Goal: Information Seeking & Learning: Learn about a topic

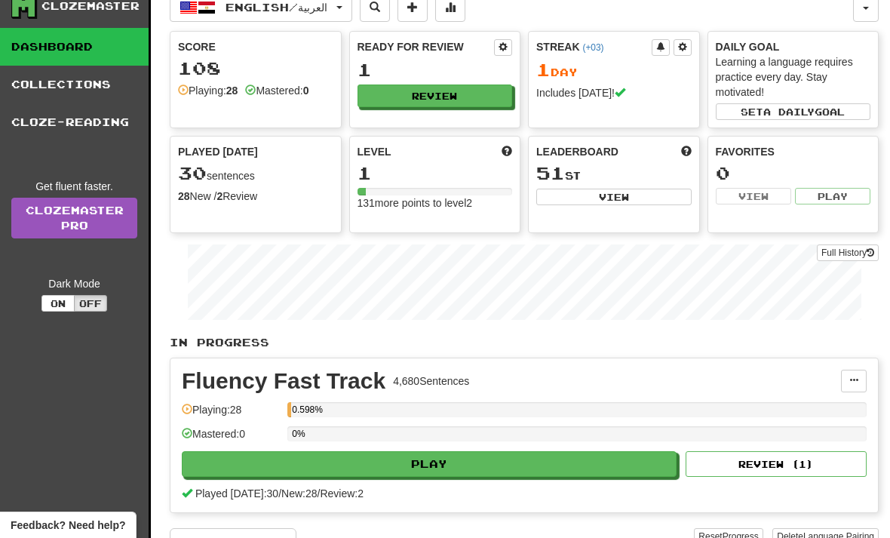
scroll to position [45, 0]
click at [607, 472] on button "Play" at bounding box center [429, 465] width 495 height 26
select select "**"
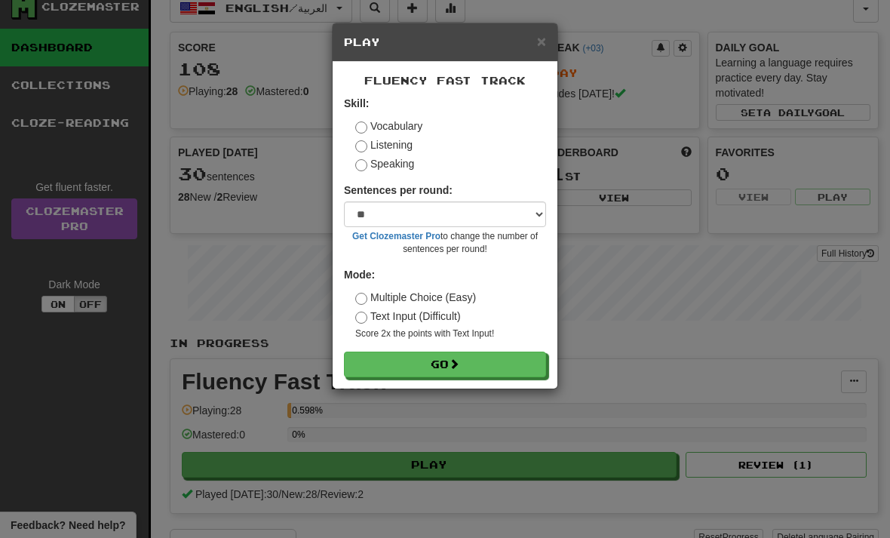
click at [490, 368] on button "Go" at bounding box center [445, 365] width 202 height 26
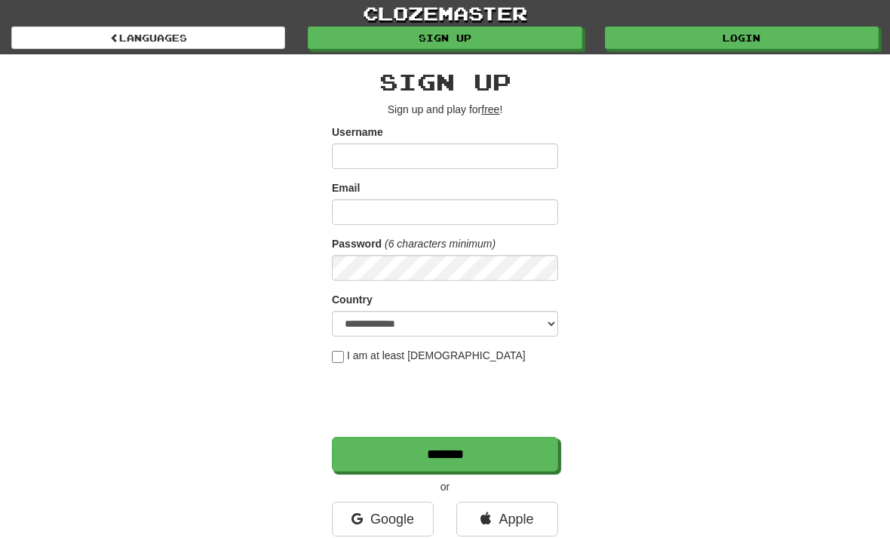
click at [522, 23] on link "clozemaster" at bounding box center [445, 13] width 890 height 26
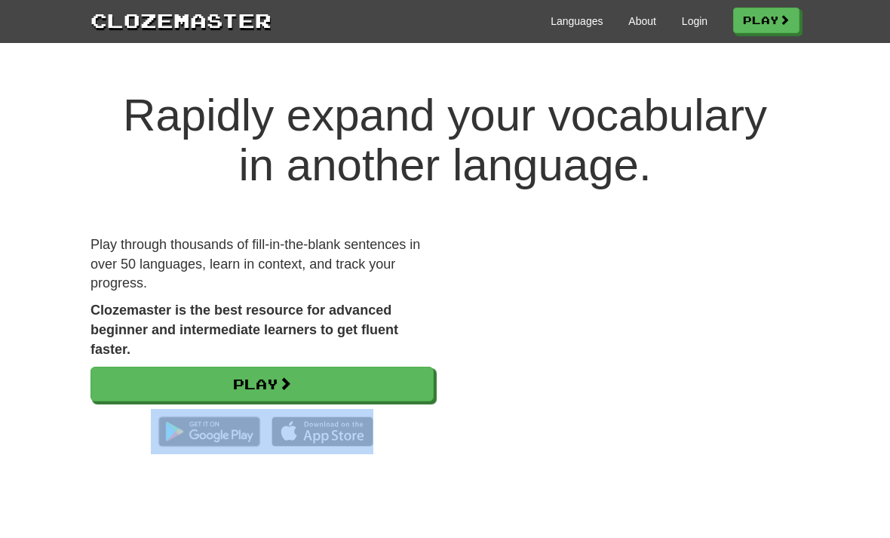
click at [734, 136] on h1 "Rapidly expand your vocabulary in another language." at bounding box center [445, 141] width 890 height 100
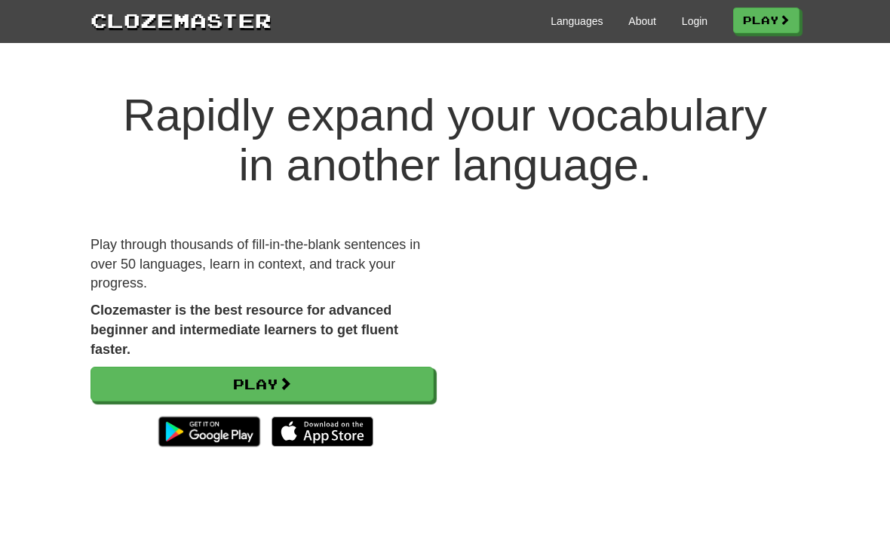
click at [124, 374] on link "Play" at bounding box center [262, 384] width 343 height 35
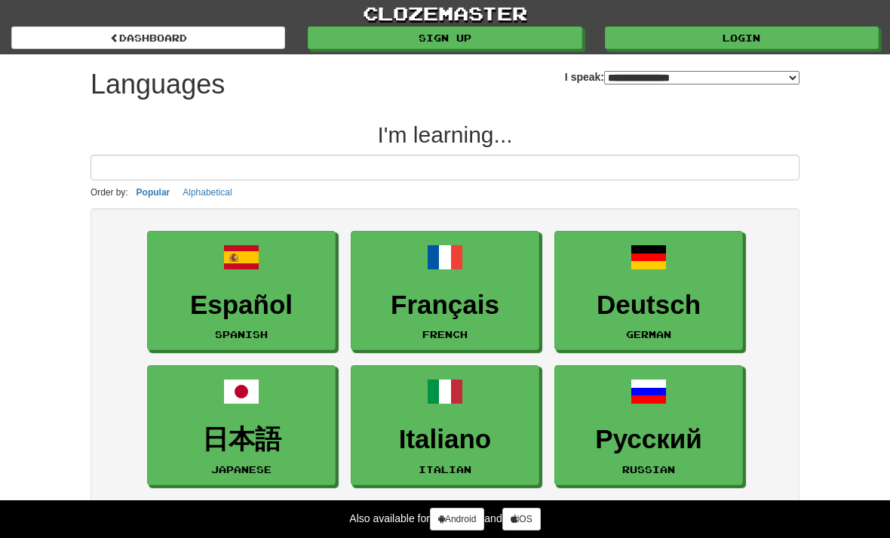
select select "*******"
click at [801, 35] on link "Login" at bounding box center [742, 37] width 274 height 23
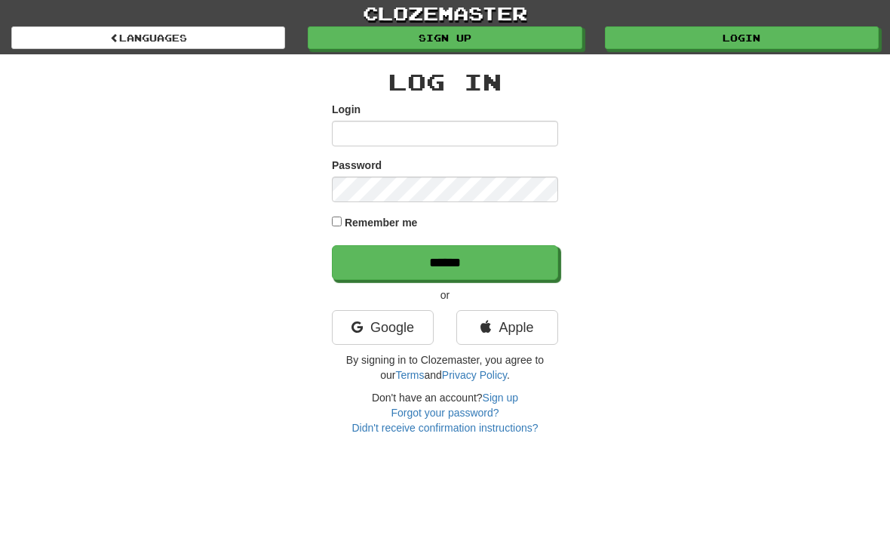
click at [489, 131] on input "Login" at bounding box center [445, 134] width 226 height 26
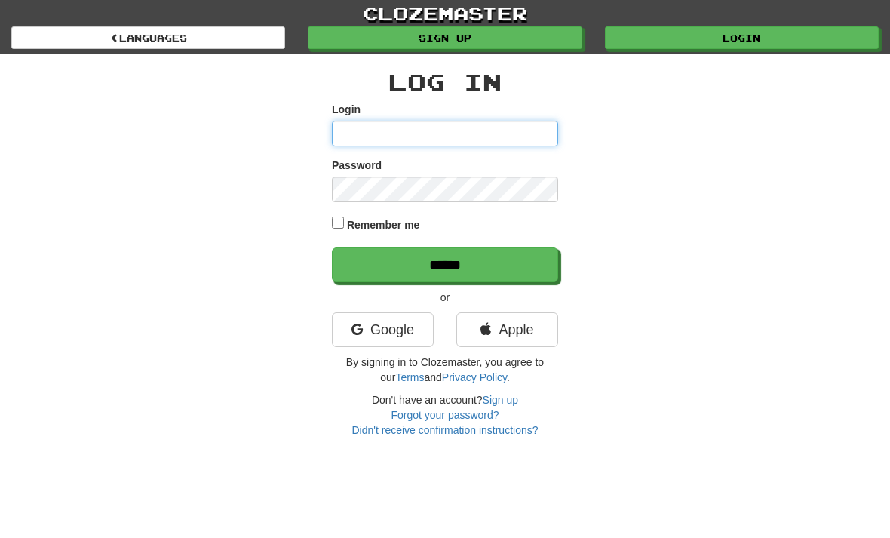
type input "**********"
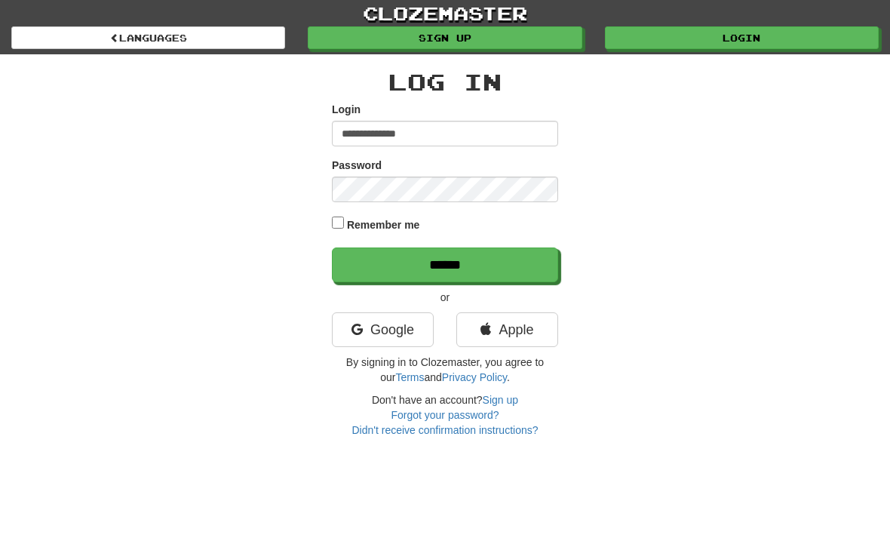
click at [445, 263] on input "******" at bounding box center [445, 265] width 226 height 35
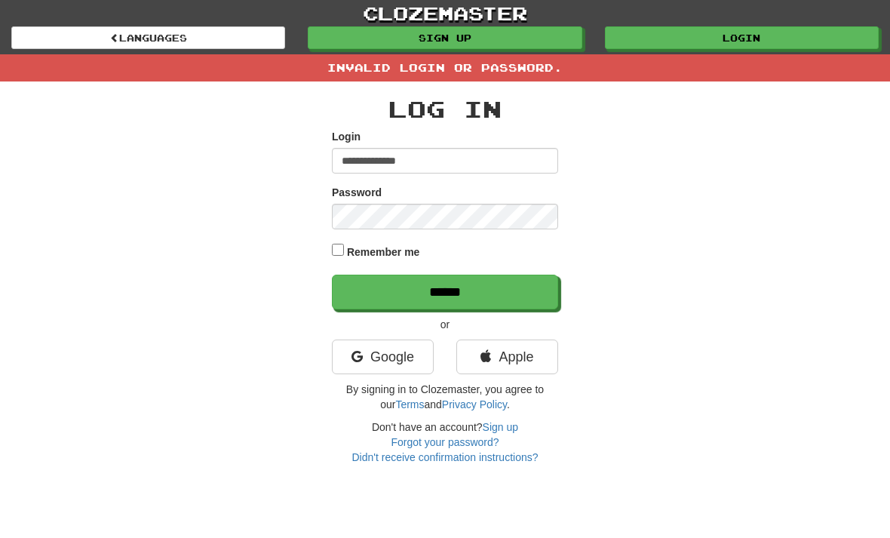
click at [415, 253] on label "Remember me" at bounding box center [383, 251] width 73 height 15
click at [465, 284] on input "******" at bounding box center [445, 292] width 226 height 35
click at [786, 148] on div "**********" at bounding box center [445, 272] width 732 height 383
click at [525, 349] on link "Apple" at bounding box center [508, 357] width 102 height 35
click at [522, 360] on link "Apple" at bounding box center [508, 357] width 102 height 35
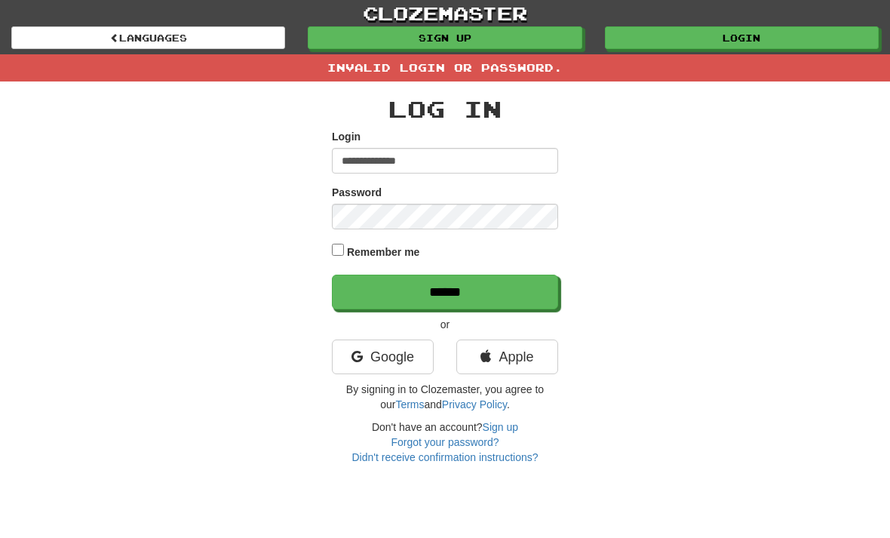
click at [525, 357] on link "Apple" at bounding box center [508, 357] width 102 height 35
click at [28, 189] on div "**********" at bounding box center [445, 232] width 890 height 465
click at [383, 362] on link "Google" at bounding box center [383, 357] width 102 height 35
click at [517, 295] on input "******" at bounding box center [445, 292] width 226 height 35
click at [684, 176] on div "**********" at bounding box center [445, 272] width 732 height 383
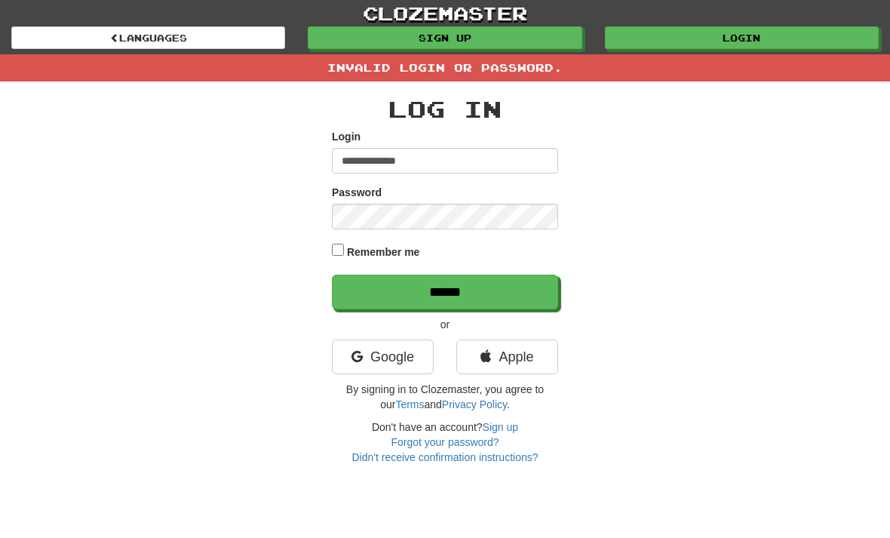
click at [518, 362] on link "Apple" at bounding box center [508, 357] width 102 height 35
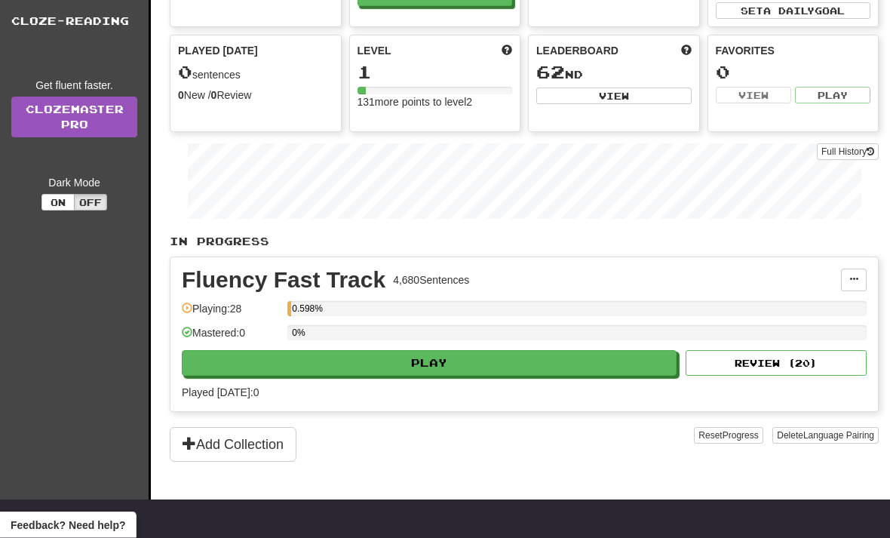
scroll to position [147, 0]
click at [594, 365] on button "Play" at bounding box center [429, 363] width 495 height 26
select select "**"
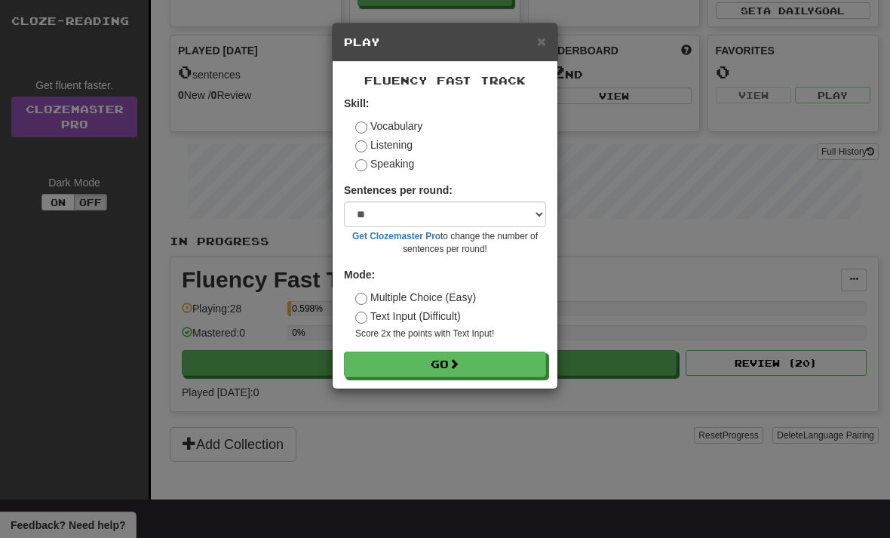
click at [497, 364] on button "Go" at bounding box center [445, 365] width 202 height 26
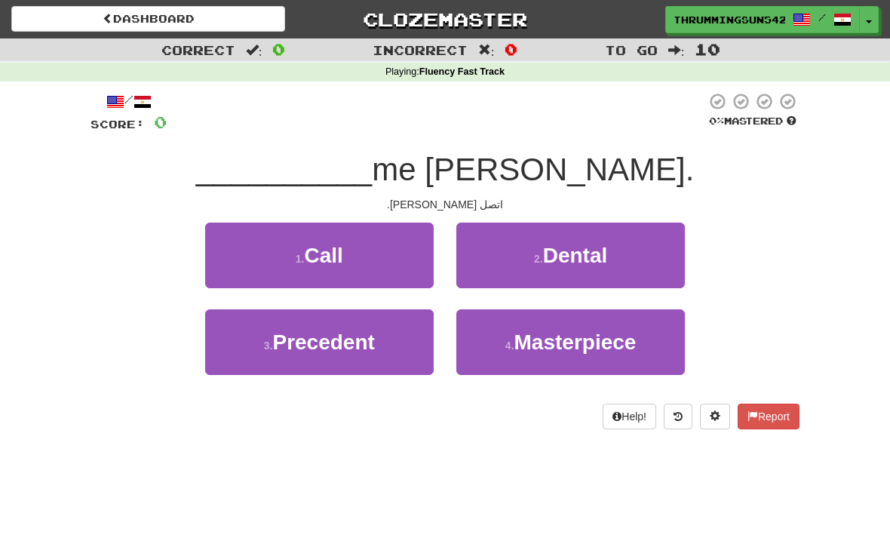
click at [268, 253] on button "1 . Call" at bounding box center [319, 256] width 229 height 66
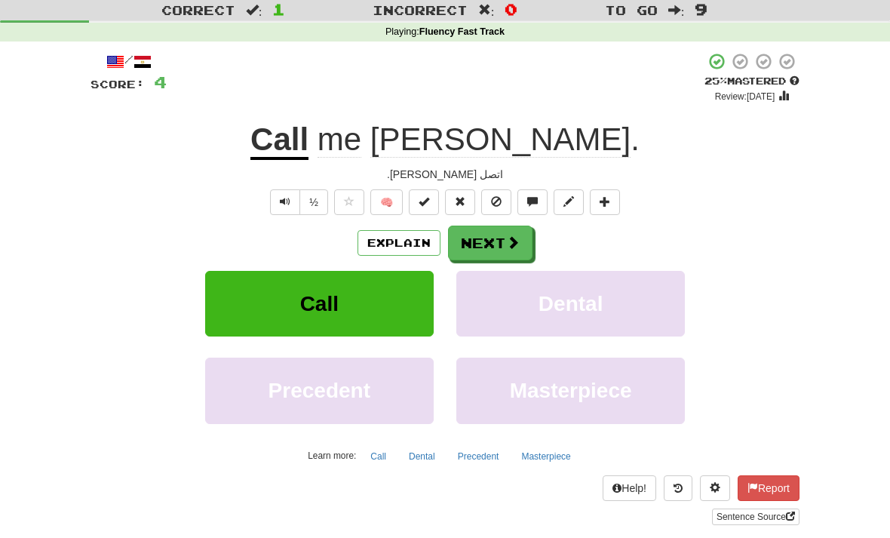
click at [481, 248] on button "Next" at bounding box center [490, 243] width 85 height 35
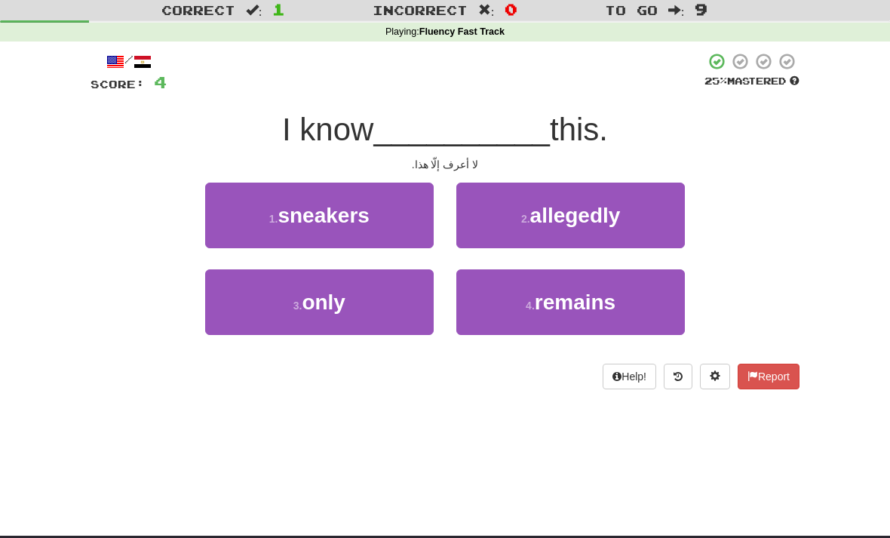
click at [297, 285] on button "3 . only" at bounding box center [319, 302] width 229 height 66
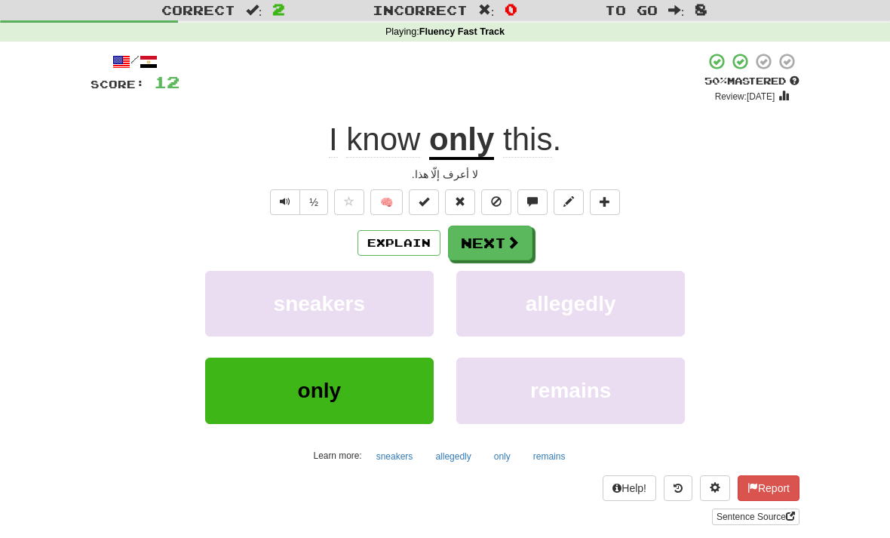
click at [470, 248] on button "Next" at bounding box center [490, 243] width 85 height 35
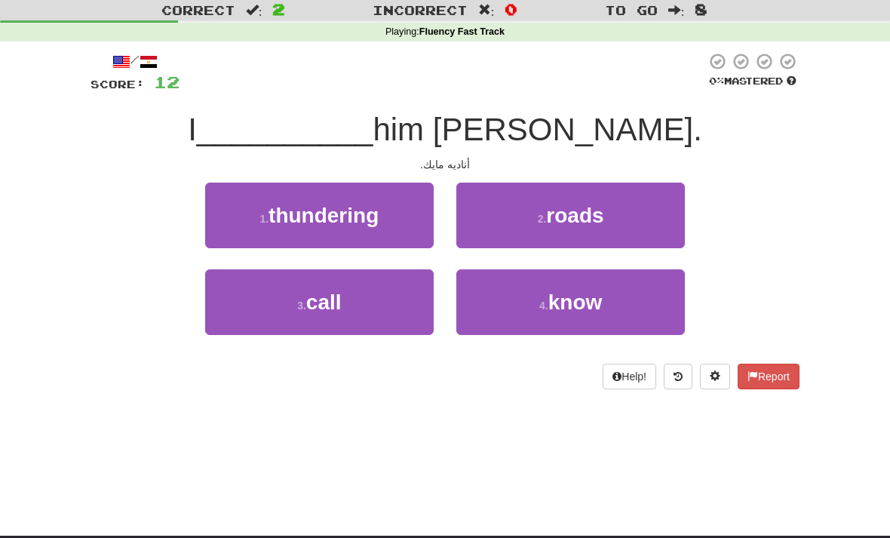
click at [257, 303] on button "3 . call" at bounding box center [319, 302] width 229 height 66
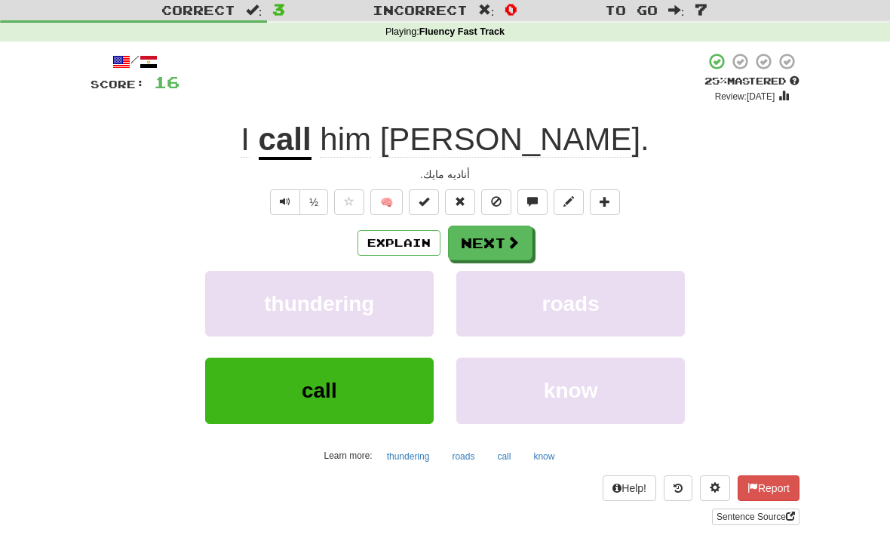
click at [493, 240] on button "Next" at bounding box center [490, 243] width 85 height 35
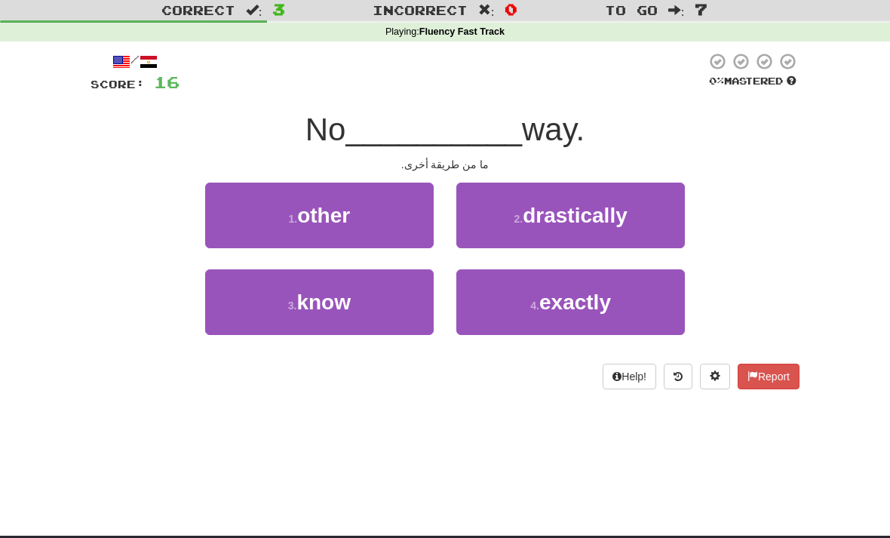
click at [257, 208] on button "1 . other" at bounding box center [319, 216] width 229 height 66
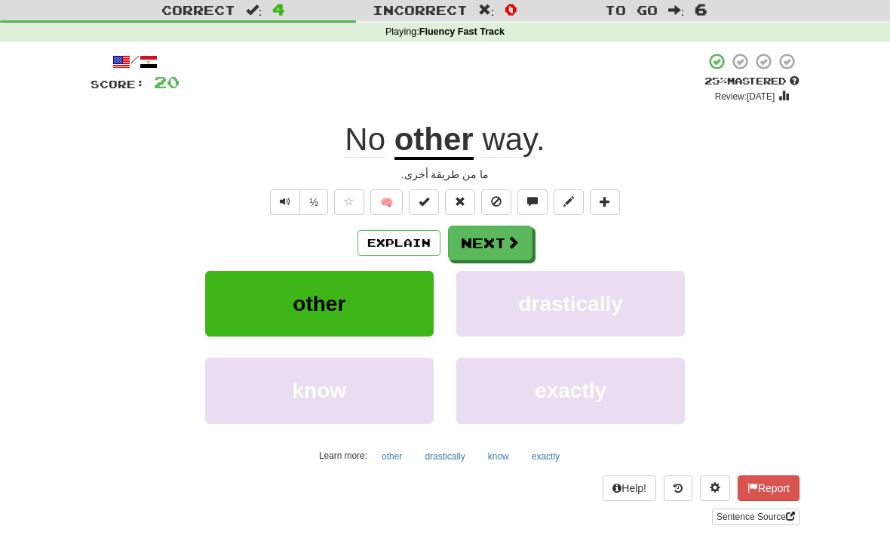
click at [506, 255] on button "Next" at bounding box center [490, 243] width 85 height 35
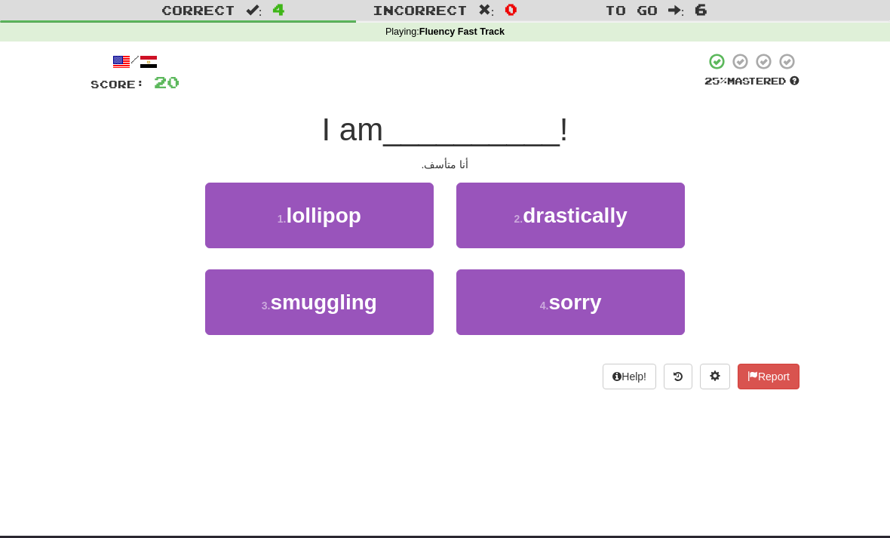
click at [579, 303] on span "sorry" at bounding box center [575, 302] width 53 height 23
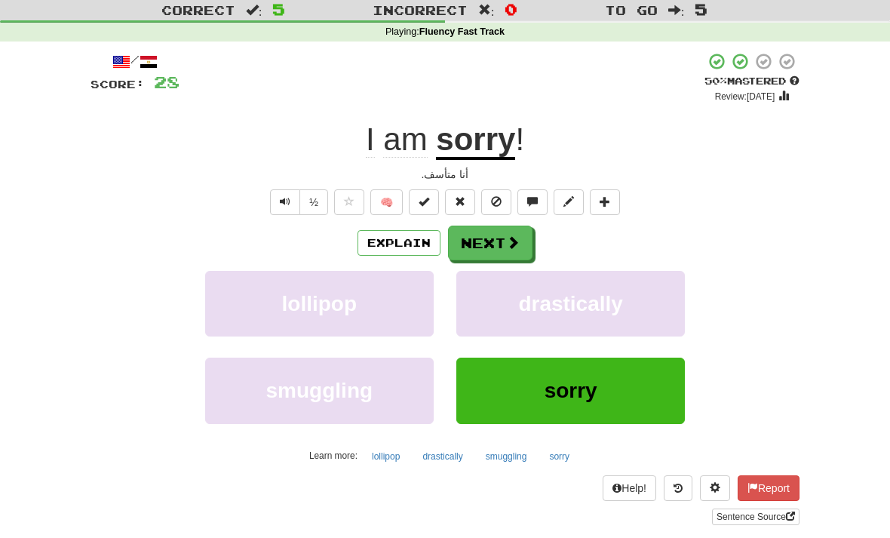
click at [508, 255] on button "Next" at bounding box center [490, 243] width 85 height 35
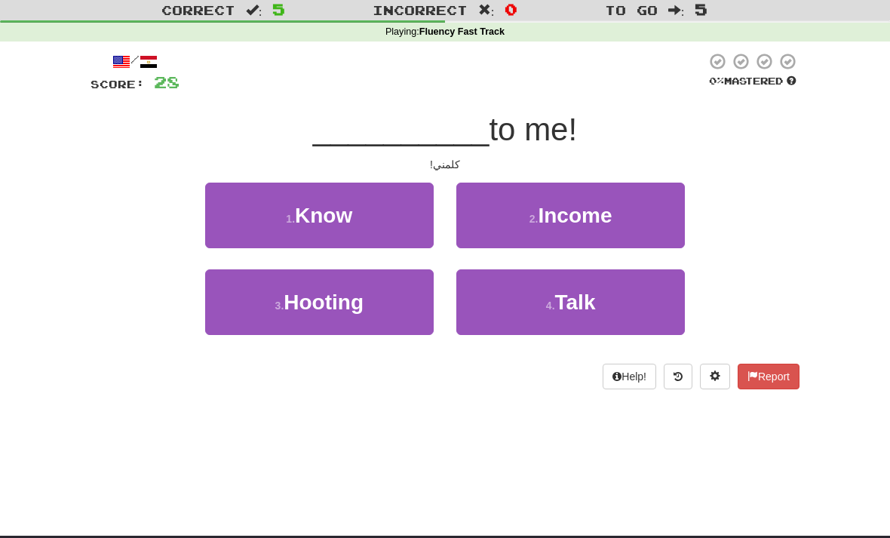
click at [543, 298] on button "4 . Talk" at bounding box center [571, 302] width 229 height 66
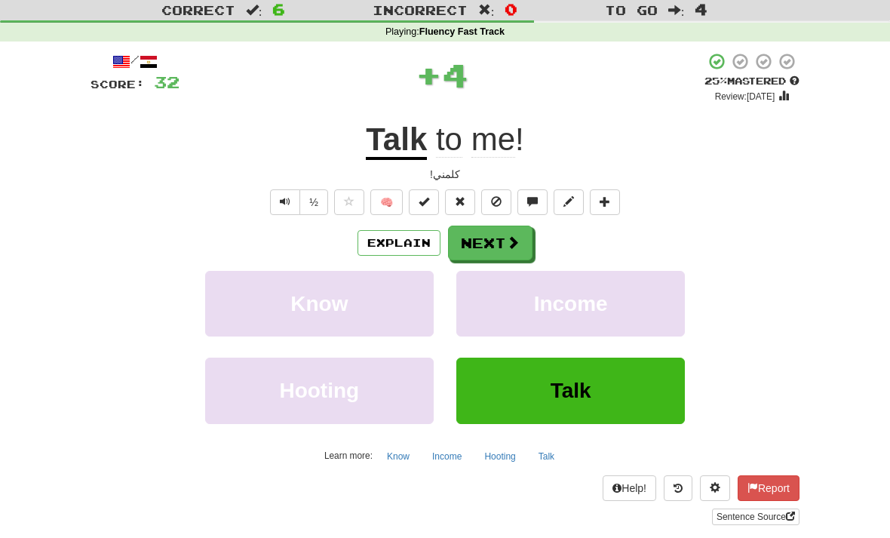
click at [504, 244] on button "Next" at bounding box center [490, 243] width 85 height 35
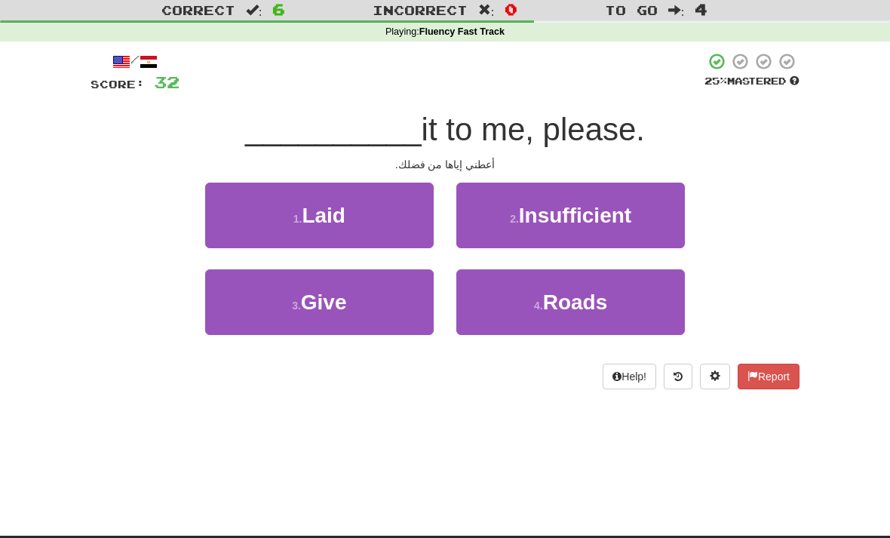
click at [341, 314] on button "3 . Give" at bounding box center [319, 302] width 229 height 66
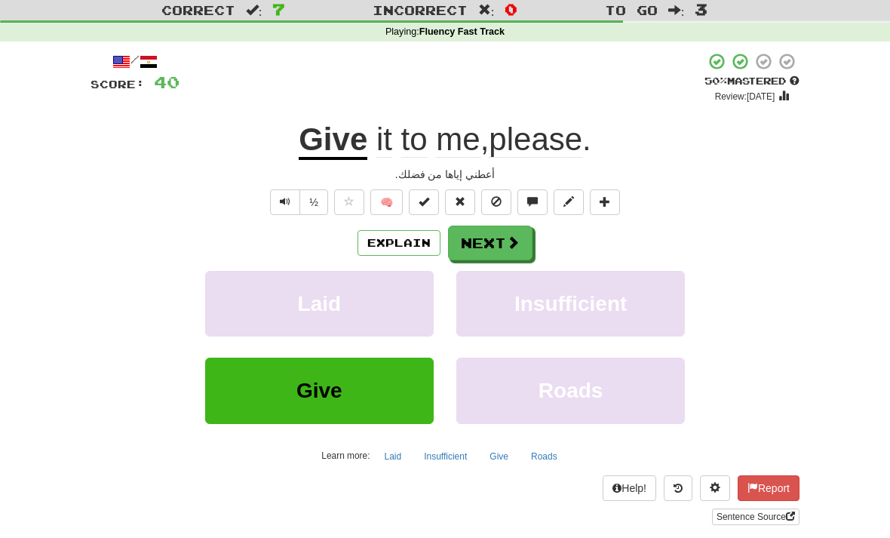
click at [475, 234] on button "Next" at bounding box center [490, 243] width 85 height 35
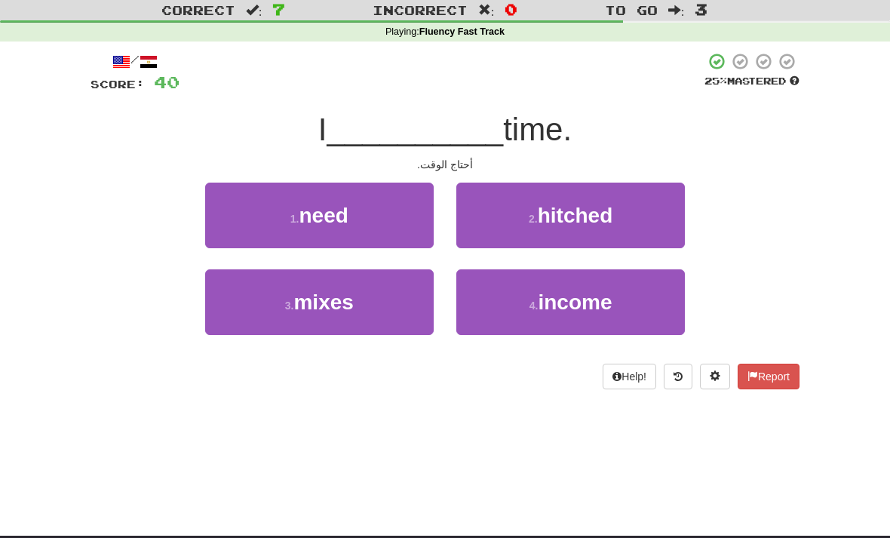
click at [355, 183] on button "1 . need" at bounding box center [319, 216] width 229 height 66
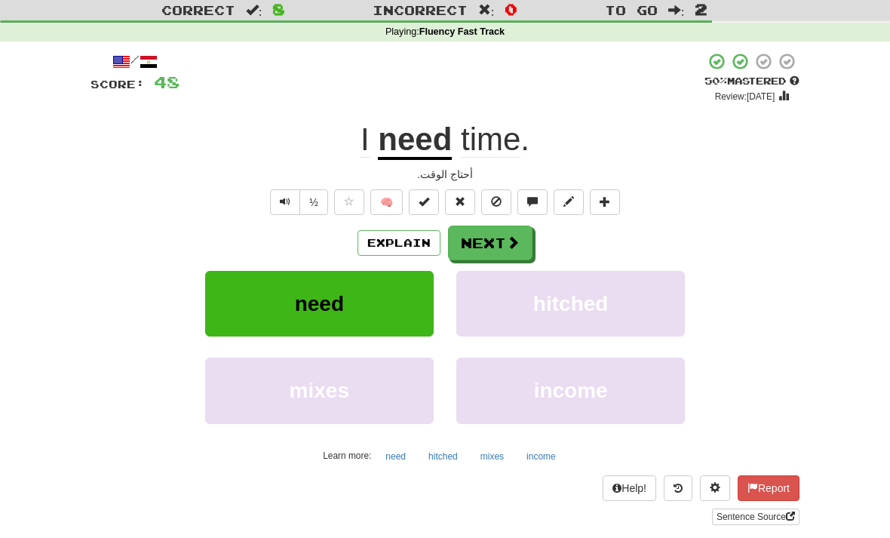
click at [485, 257] on button "Next" at bounding box center [490, 243] width 85 height 35
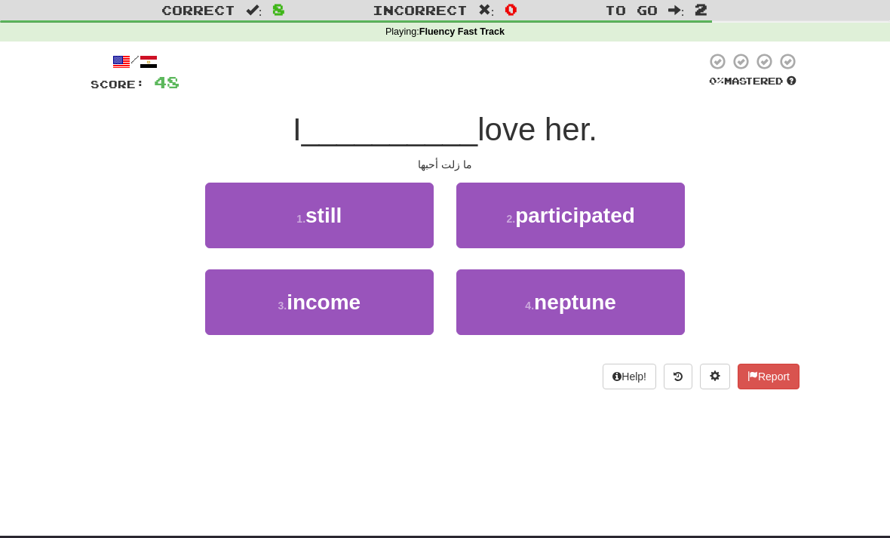
click at [363, 208] on button "1 . still" at bounding box center [319, 216] width 229 height 66
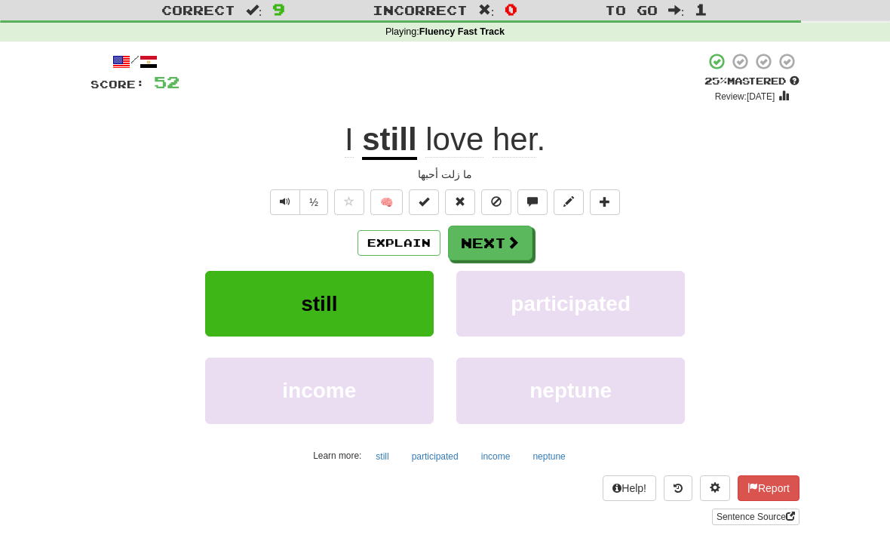
click at [500, 230] on button "Next" at bounding box center [490, 243] width 85 height 35
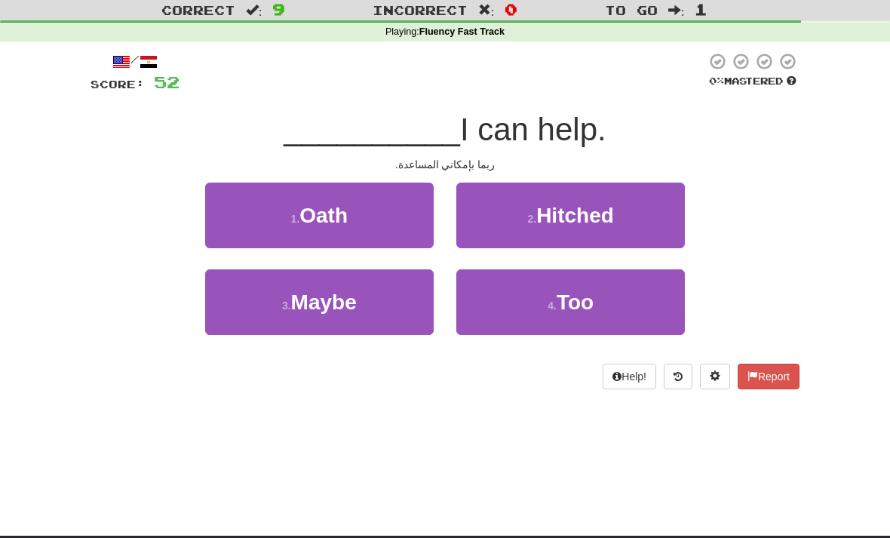
click at [606, 303] on button "4 . Too" at bounding box center [571, 302] width 229 height 66
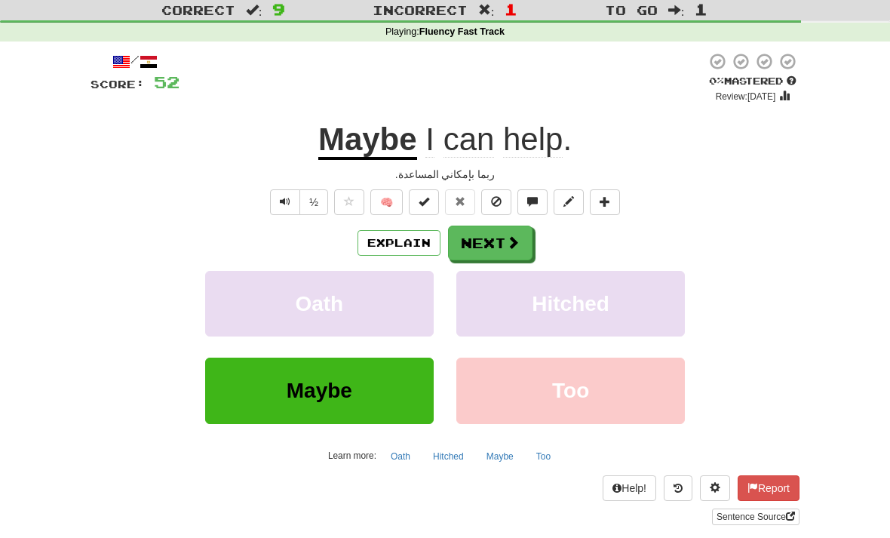
click at [498, 245] on button "Next" at bounding box center [490, 243] width 85 height 35
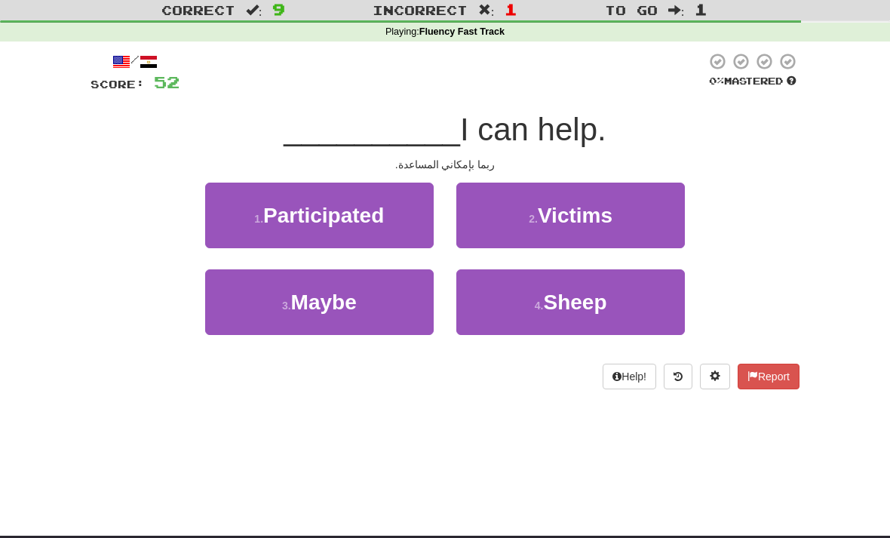
click at [325, 329] on button "3 . Maybe" at bounding box center [319, 302] width 229 height 66
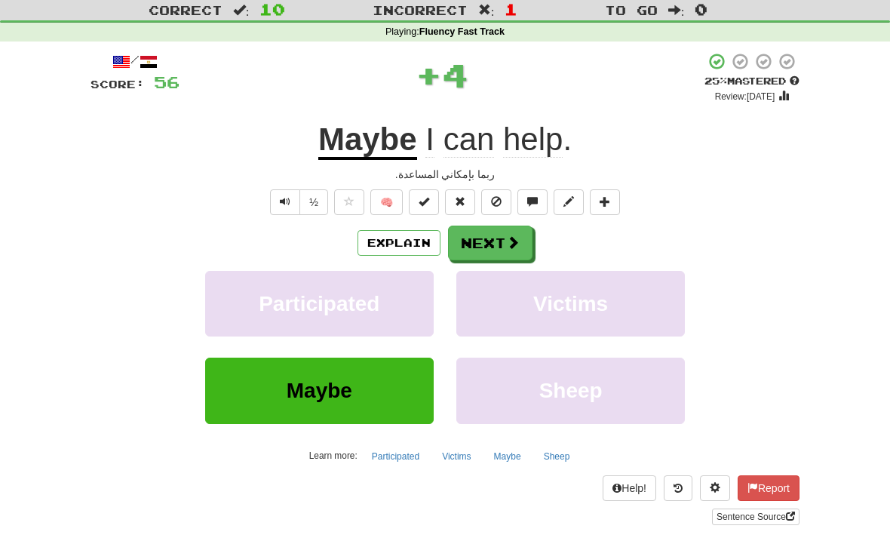
click at [485, 252] on button "Next" at bounding box center [490, 243] width 85 height 35
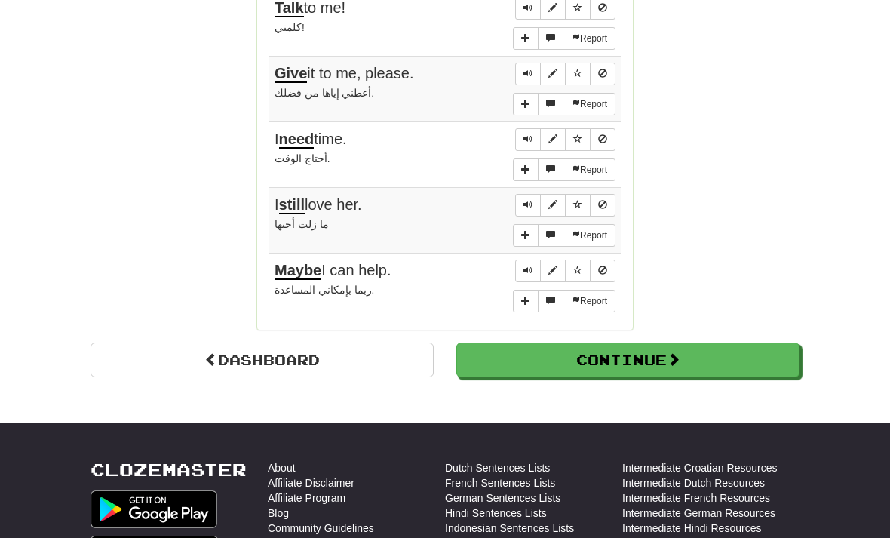
click at [743, 349] on button "Continue" at bounding box center [628, 360] width 343 height 35
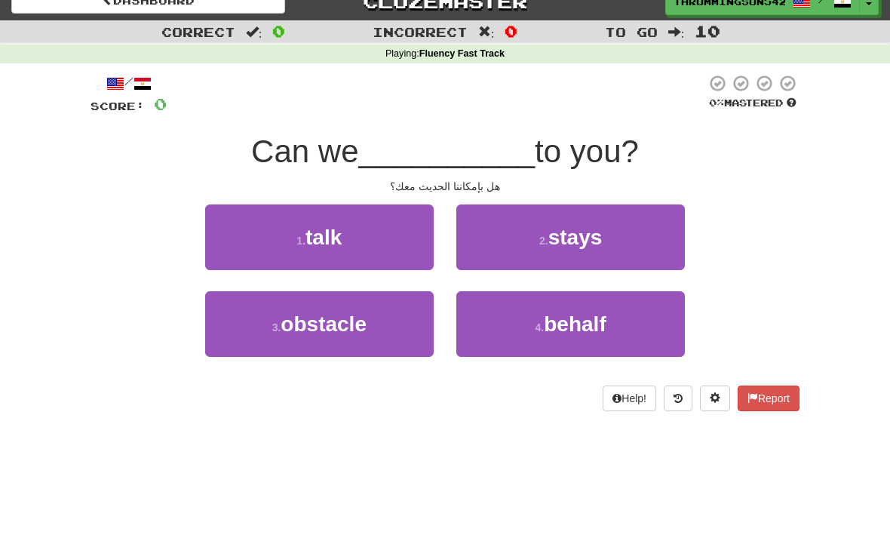
scroll to position [18, 0]
click at [314, 232] on span "talk" at bounding box center [324, 237] width 36 height 23
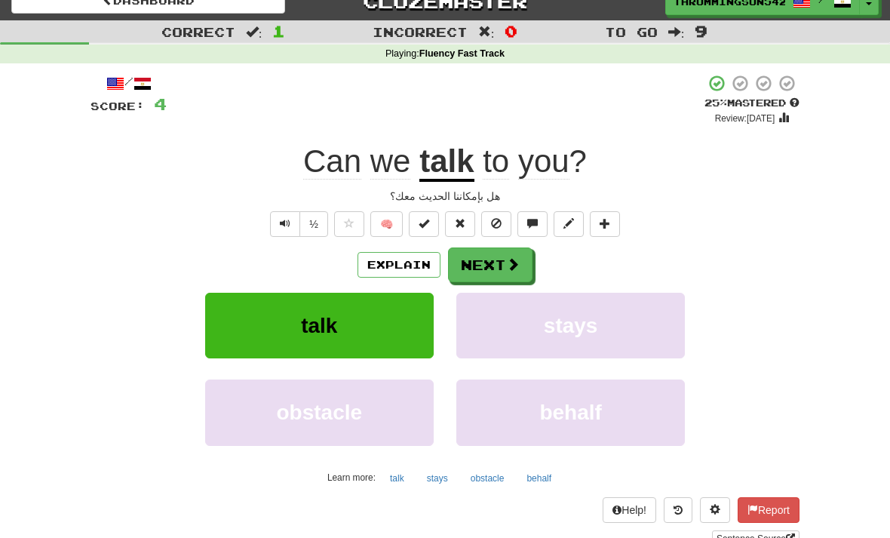
click at [509, 248] on button "Next" at bounding box center [490, 265] width 85 height 35
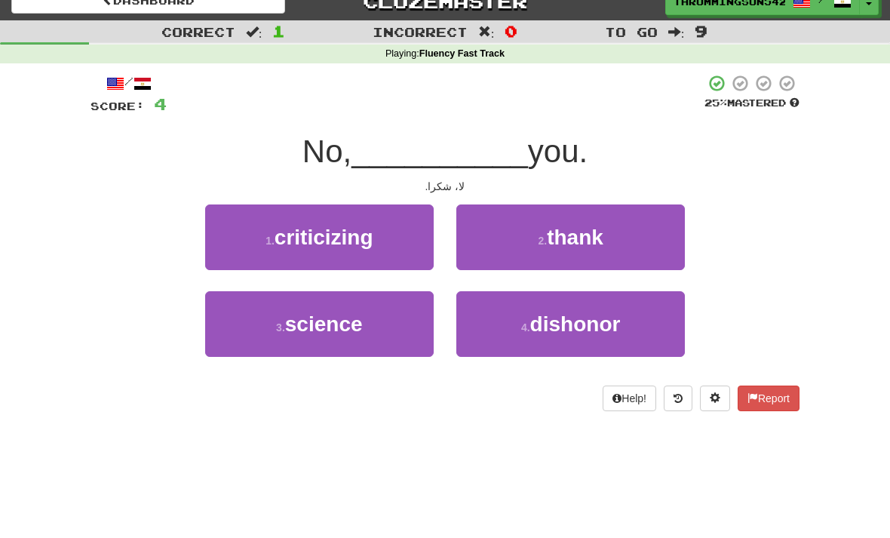
click at [583, 238] on span "thank" at bounding box center [575, 237] width 57 height 23
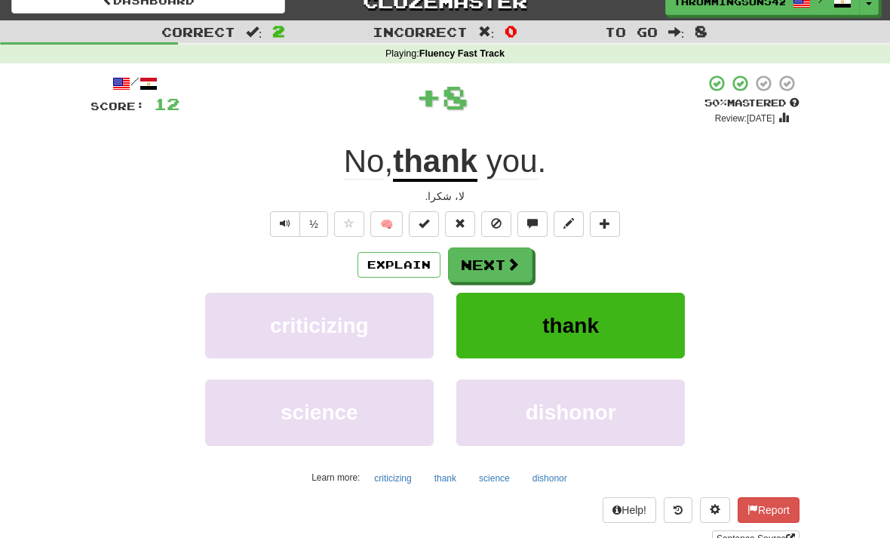
click at [519, 269] on span at bounding box center [513, 264] width 14 height 14
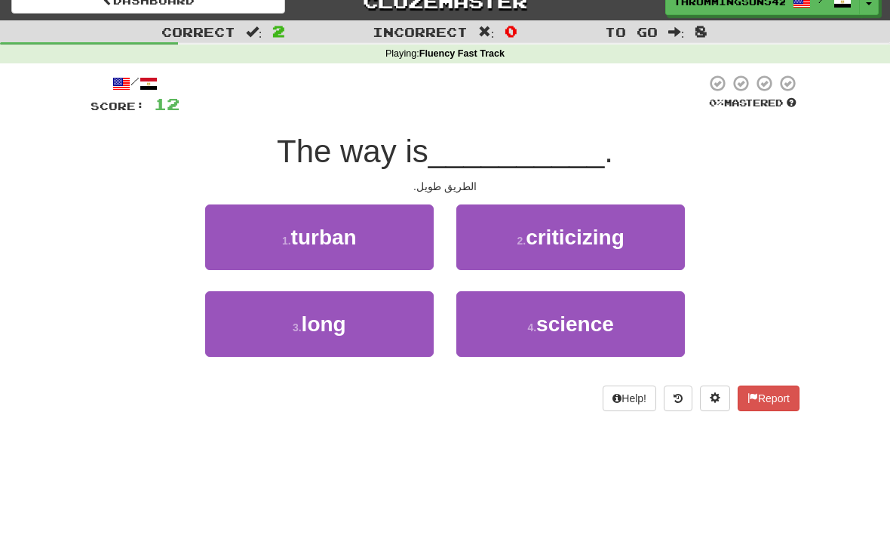
click at [375, 343] on button "3 . long" at bounding box center [319, 324] width 229 height 66
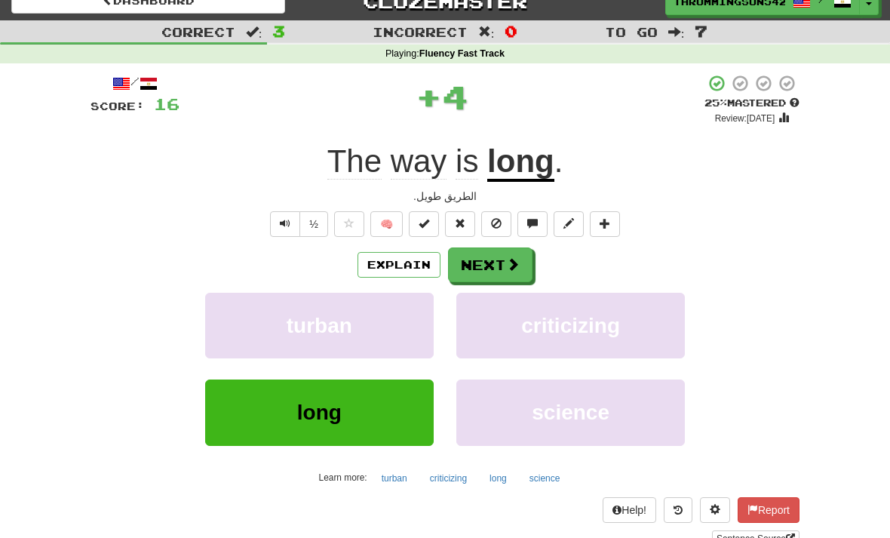
click at [499, 260] on button "Next" at bounding box center [490, 265] width 85 height 35
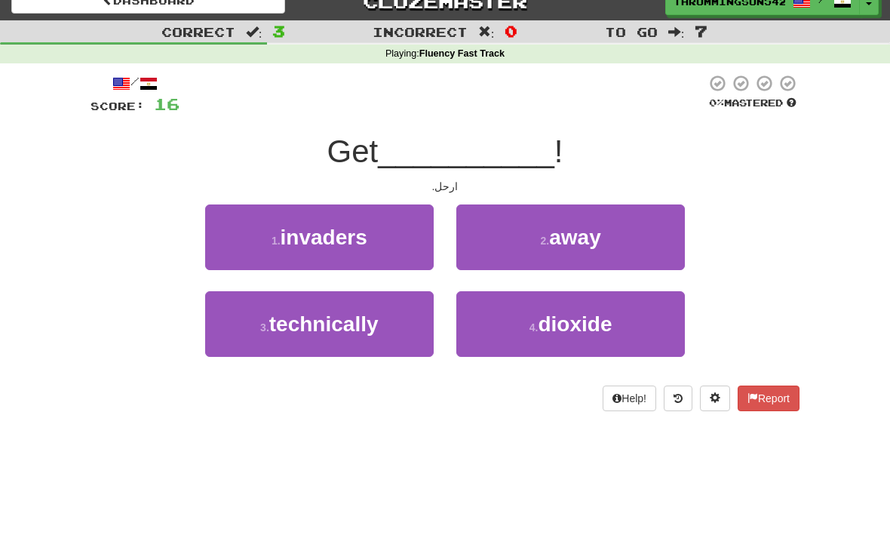
click at [623, 239] on button "2 . away" at bounding box center [571, 237] width 229 height 66
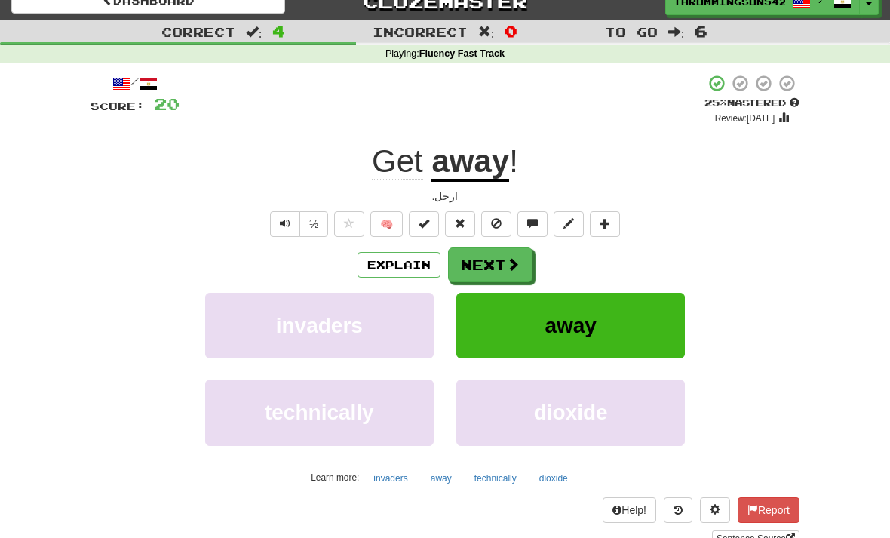
click at [502, 248] on button "Next" at bounding box center [490, 265] width 85 height 35
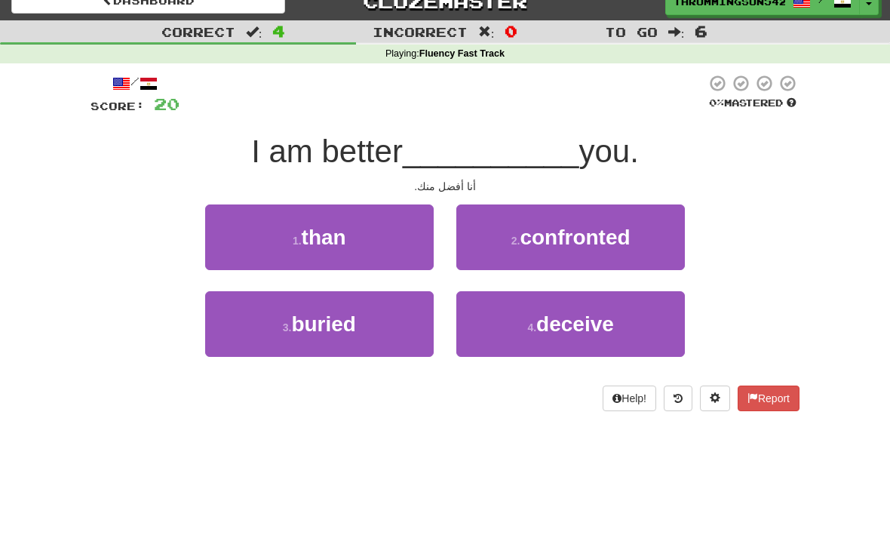
click at [372, 221] on button "1 . than" at bounding box center [319, 237] width 229 height 66
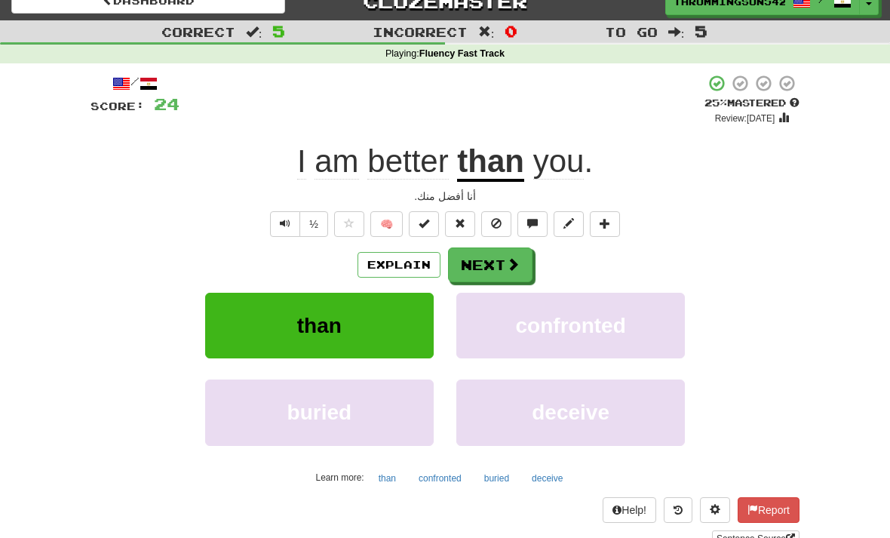
click at [502, 251] on button "Next" at bounding box center [490, 265] width 85 height 35
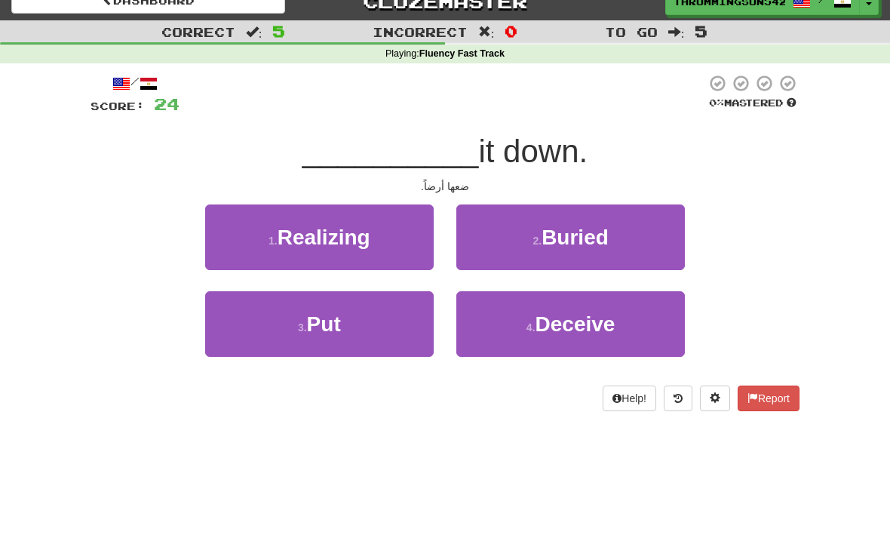
click at [361, 340] on button "3 . Put" at bounding box center [319, 324] width 229 height 66
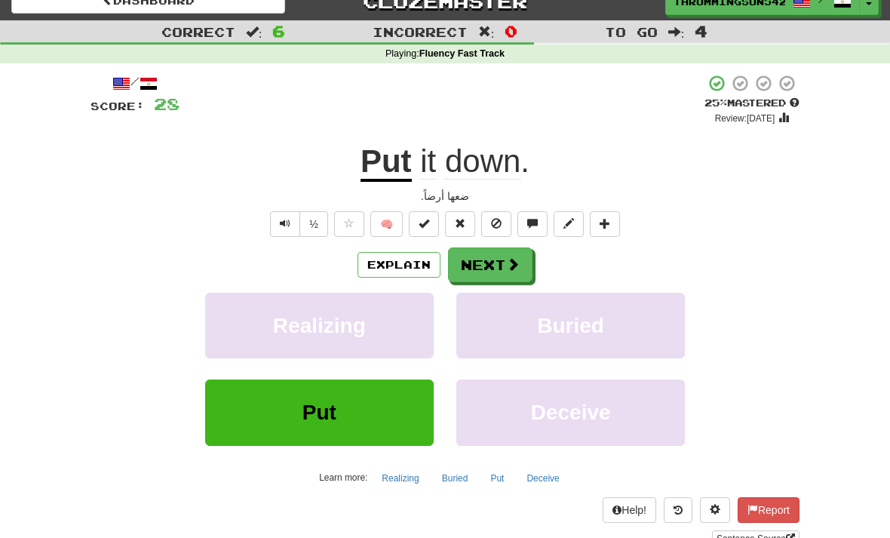
click at [502, 275] on button "Next" at bounding box center [490, 265] width 85 height 35
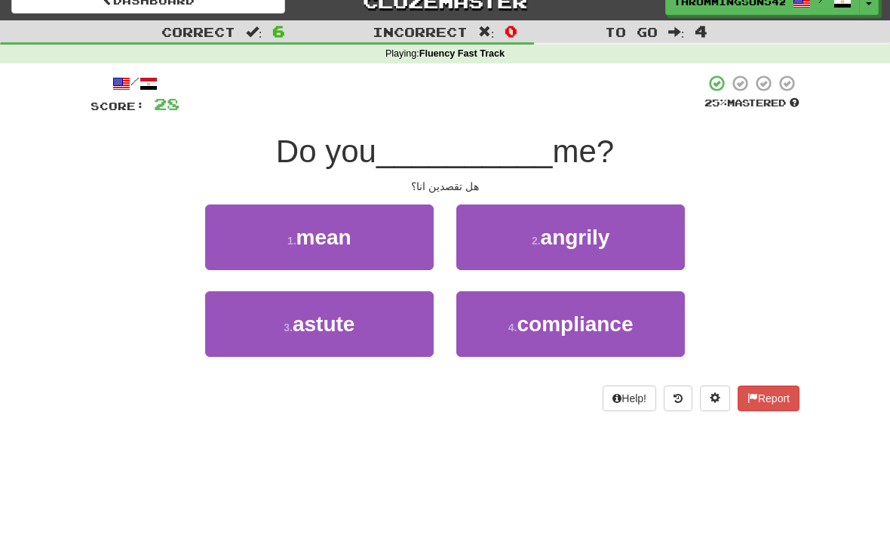
click at [361, 219] on button "1 . mean" at bounding box center [319, 237] width 229 height 66
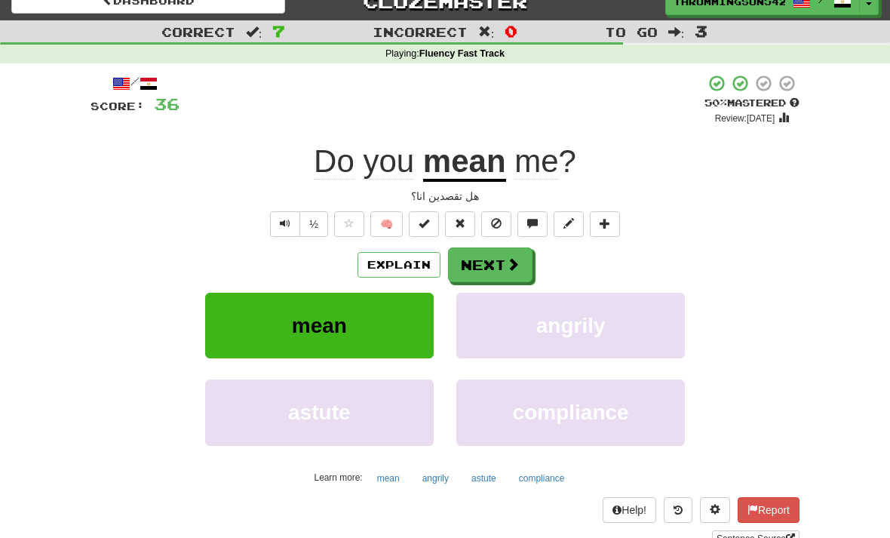
click at [508, 252] on button "Next" at bounding box center [490, 265] width 85 height 35
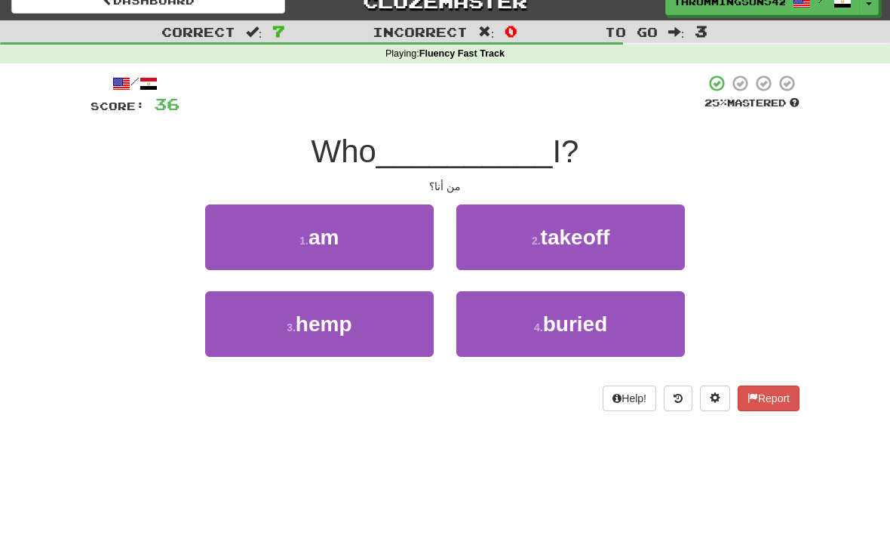
click at [353, 243] on button "1 . am" at bounding box center [319, 237] width 229 height 66
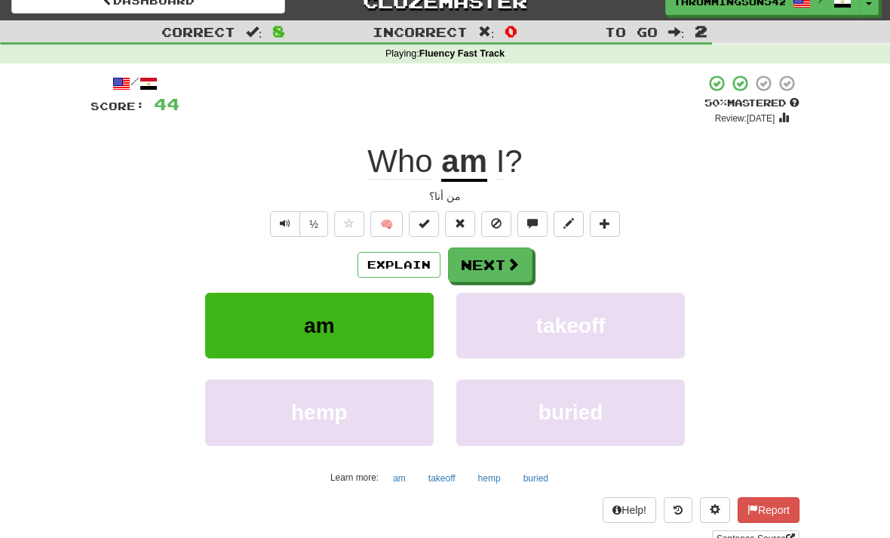
click at [509, 251] on button "Next" at bounding box center [490, 265] width 85 height 35
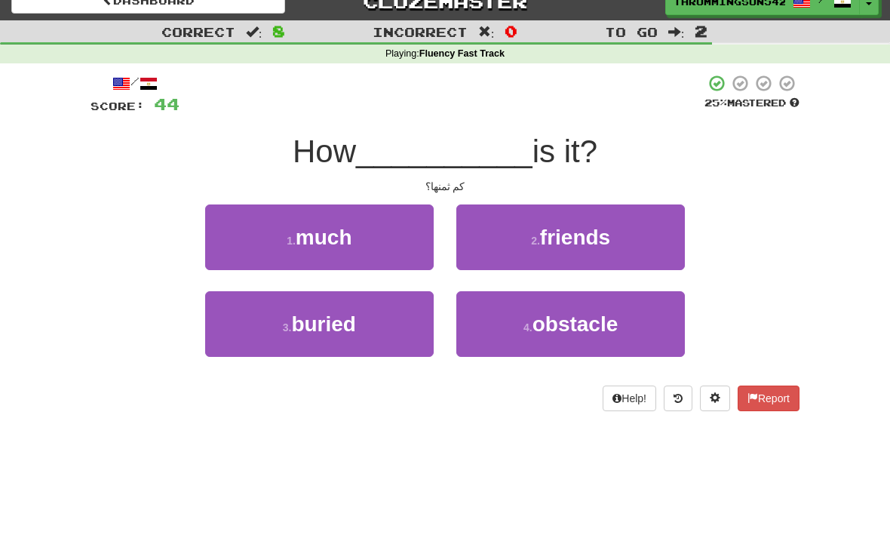
click at [343, 243] on span "much" at bounding box center [324, 237] width 57 height 23
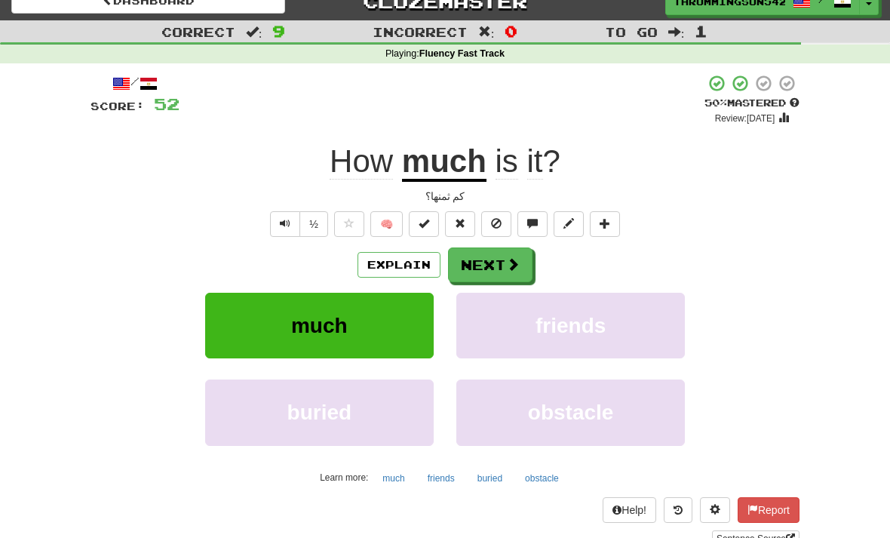
click at [499, 251] on button "Next" at bounding box center [490, 265] width 85 height 35
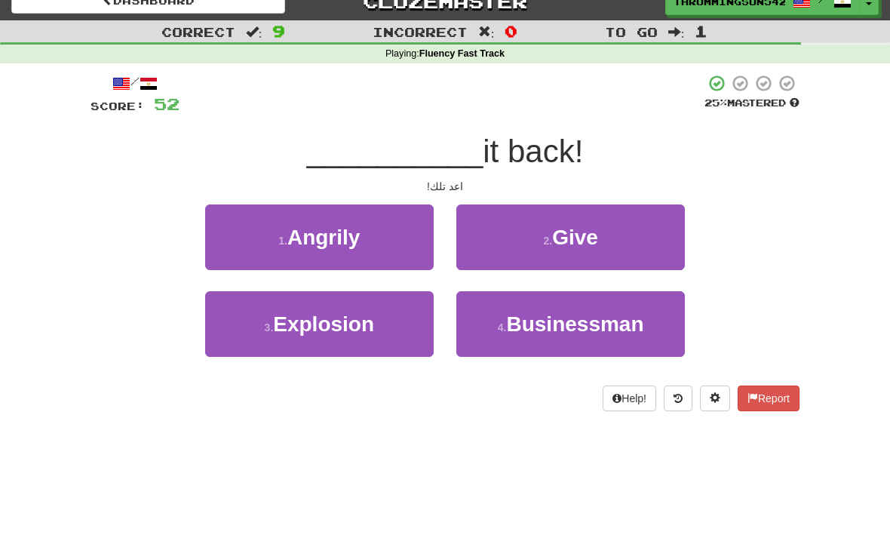
click at [590, 237] on span "Give" at bounding box center [575, 237] width 46 height 23
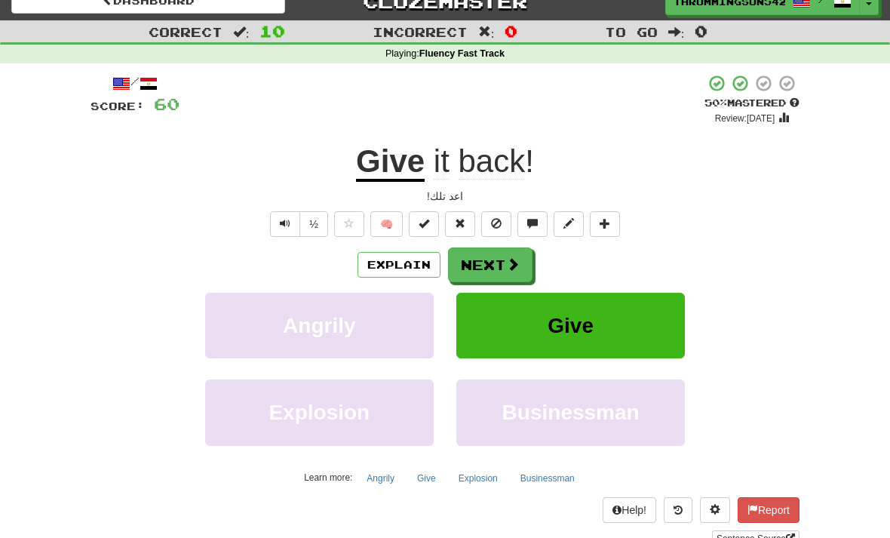
click at [488, 276] on button "Next" at bounding box center [490, 265] width 85 height 35
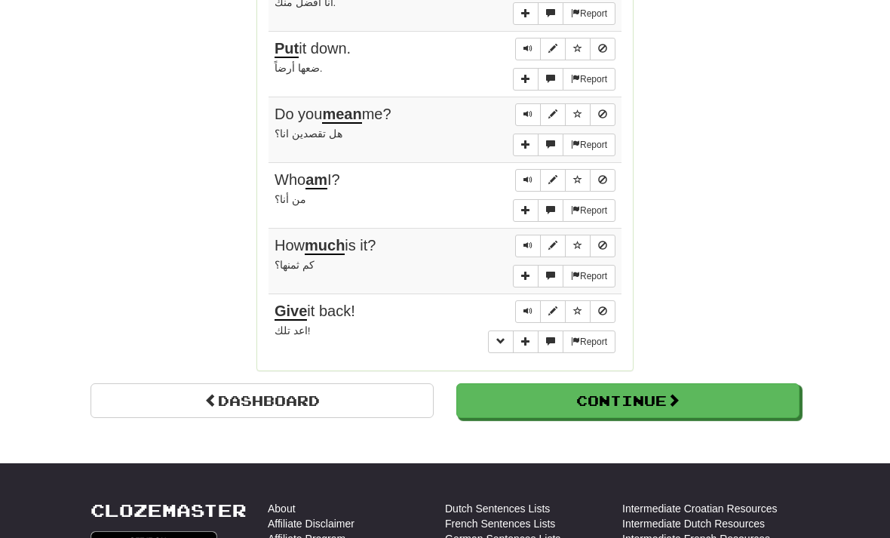
scroll to position [1299, 0]
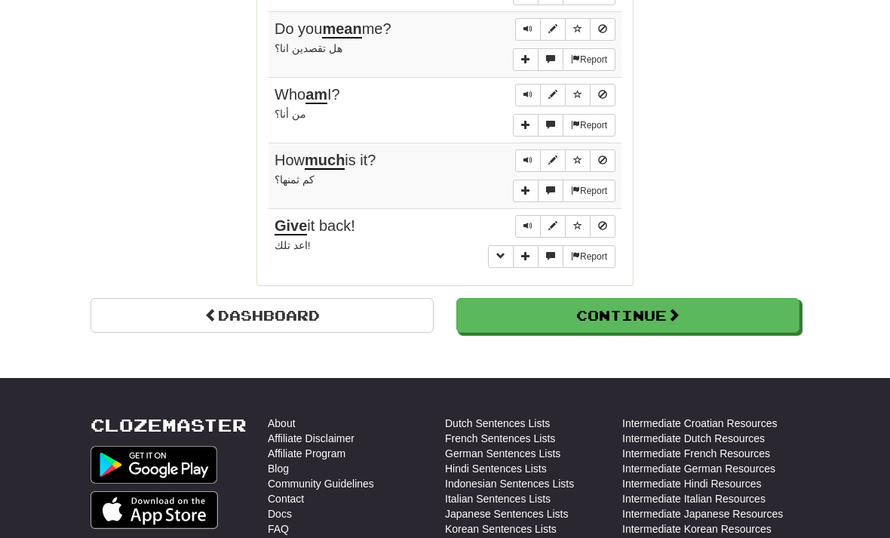
click at [692, 312] on button "Continue" at bounding box center [628, 316] width 343 height 35
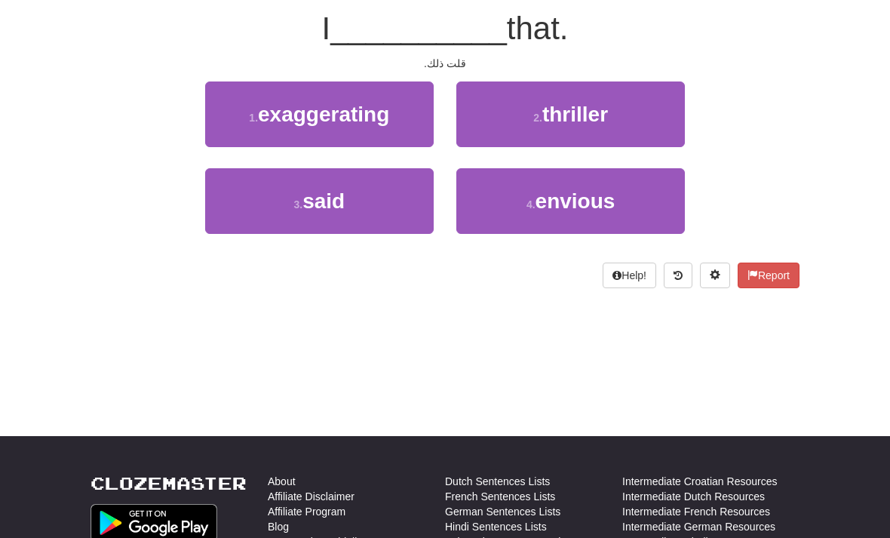
scroll to position [0, 0]
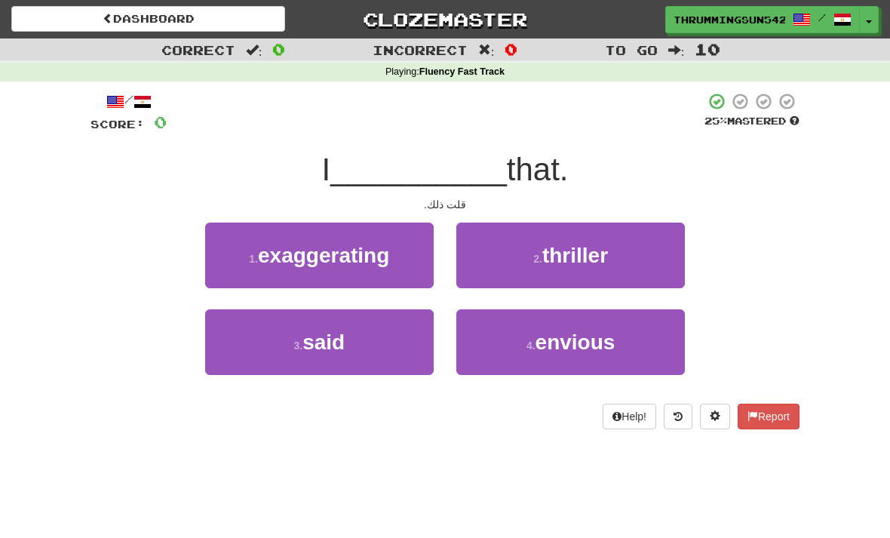
click at [353, 318] on button "3 . said" at bounding box center [319, 342] width 229 height 66
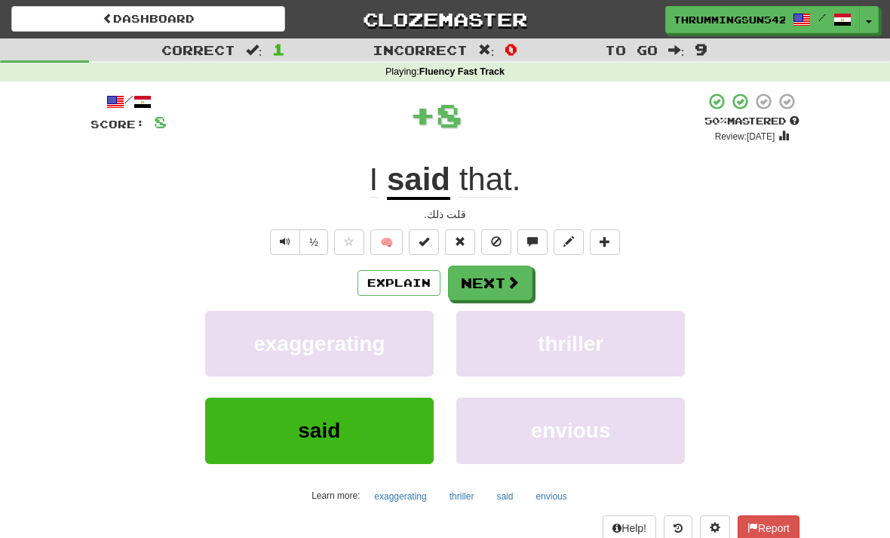
click at [503, 284] on button "Next" at bounding box center [490, 283] width 85 height 35
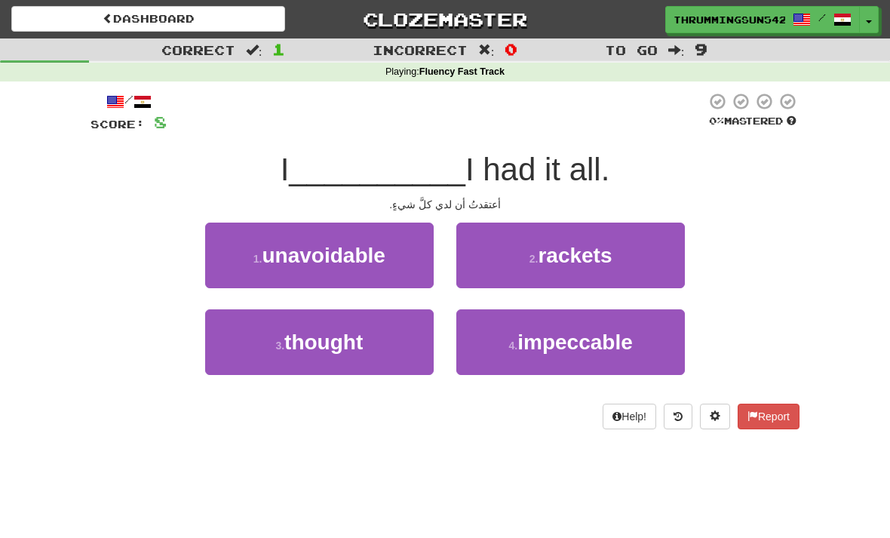
click at [328, 352] on span "thought" at bounding box center [323, 342] width 78 height 23
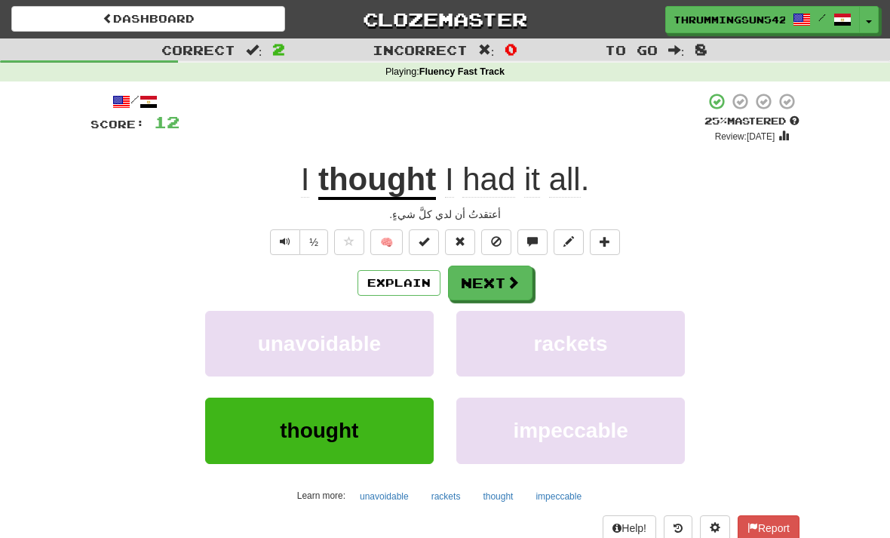
click at [288, 236] on span "Text-to-speech controls" at bounding box center [285, 241] width 11 height 11
click at [501, 284] on button "Next" at bounding box center [490, 283] width 85 height 35
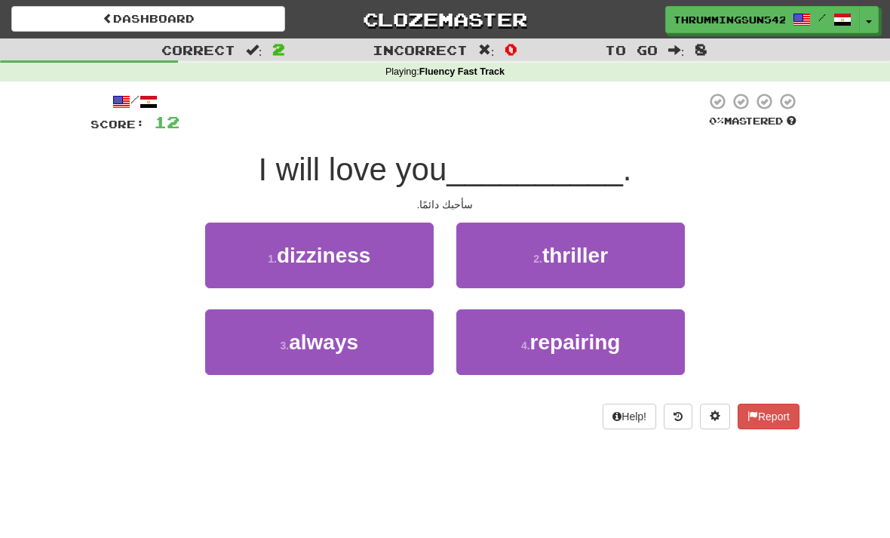
click at [349, 352] on span "always" at bounding box center [323, 342] width 69 height 23
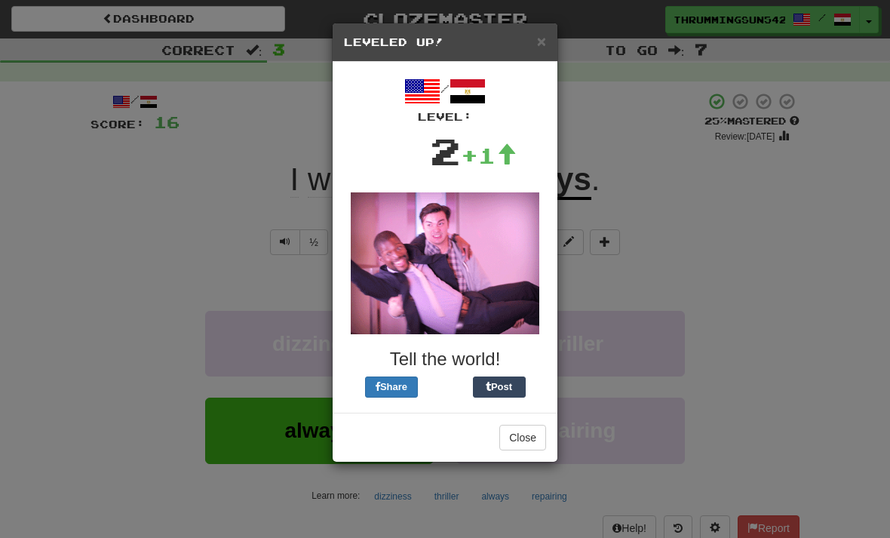
click at [526, 43] on h5 "Leveled Up!" at bounding box center [445, 42] width 202 height 15
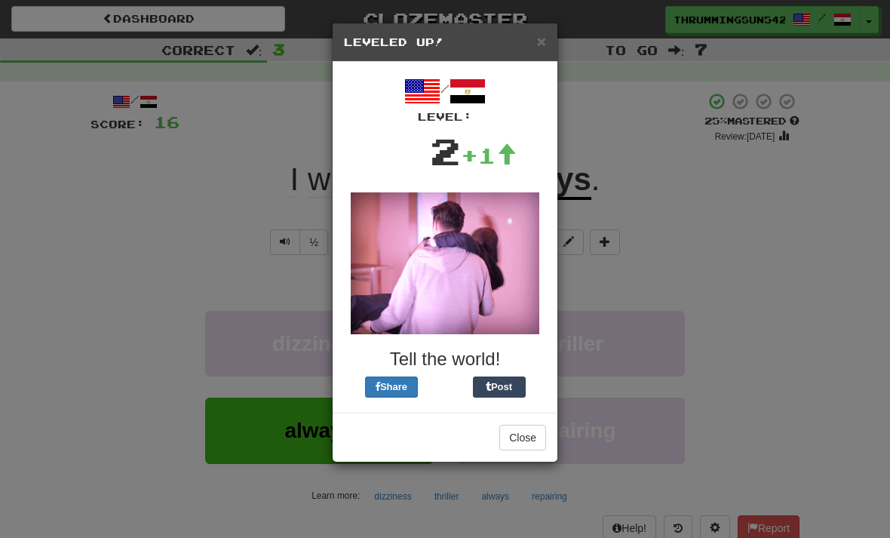
click at [546, 44] on span "×" at bounding box center [541, 40] width 9 height 17
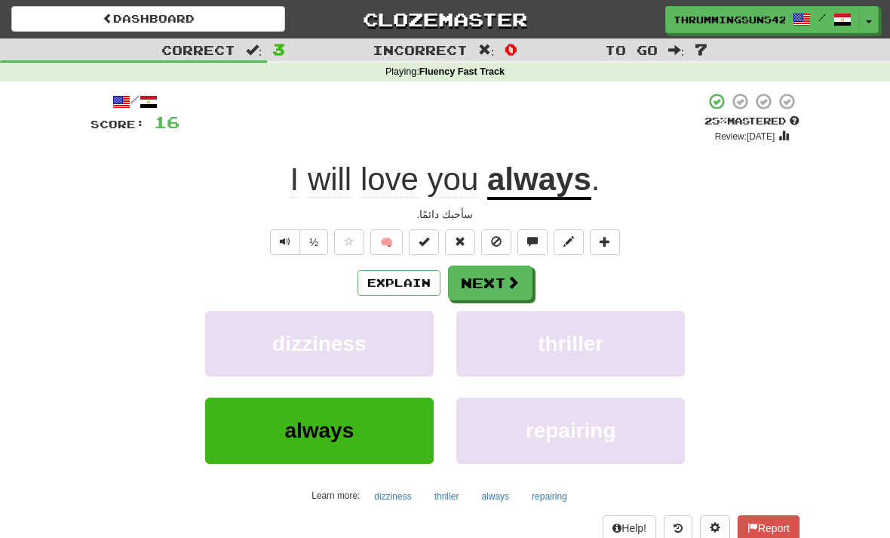
click at [514, 278] on span at bounding box center [513, 282] width 14 height 14
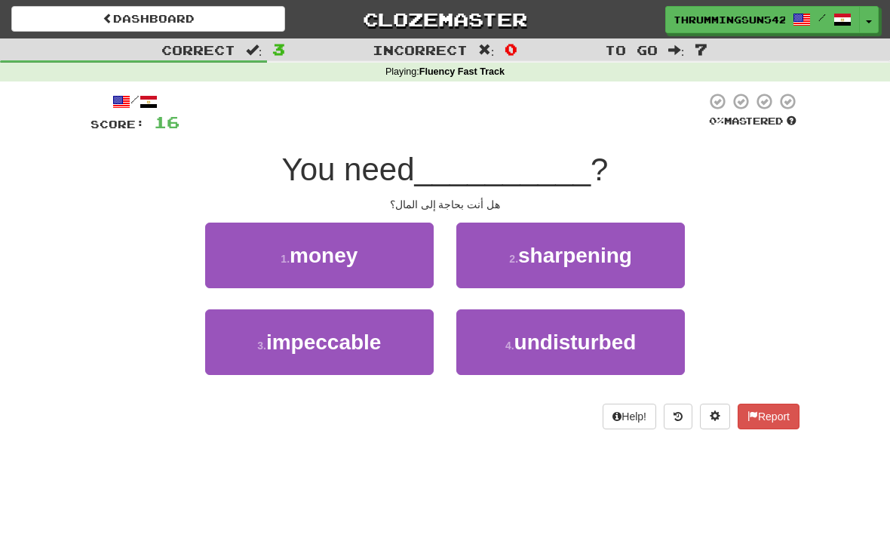
click at [373, 267] on button "1 . money" at bounding box center [319, 256] width 229 height 66
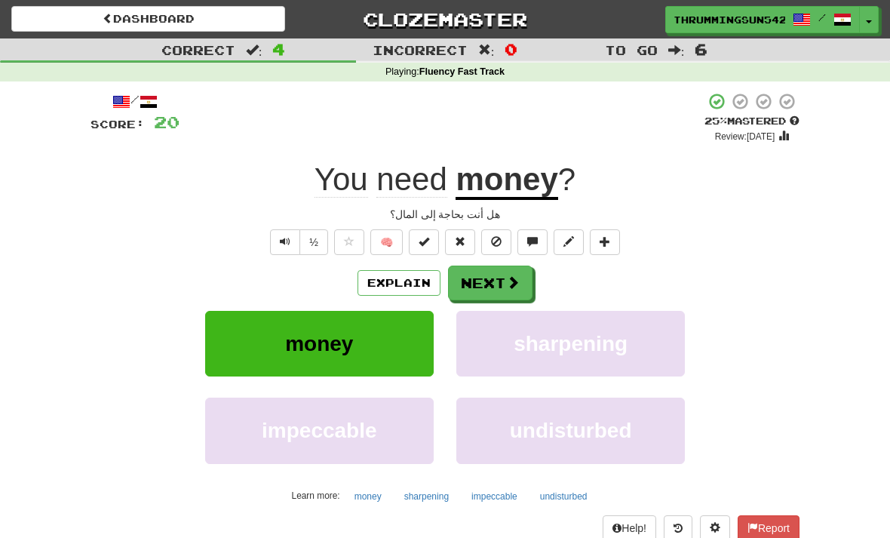
click at [495, 279] on button "Next" at bounding box center [490, 283] width 85 height 35
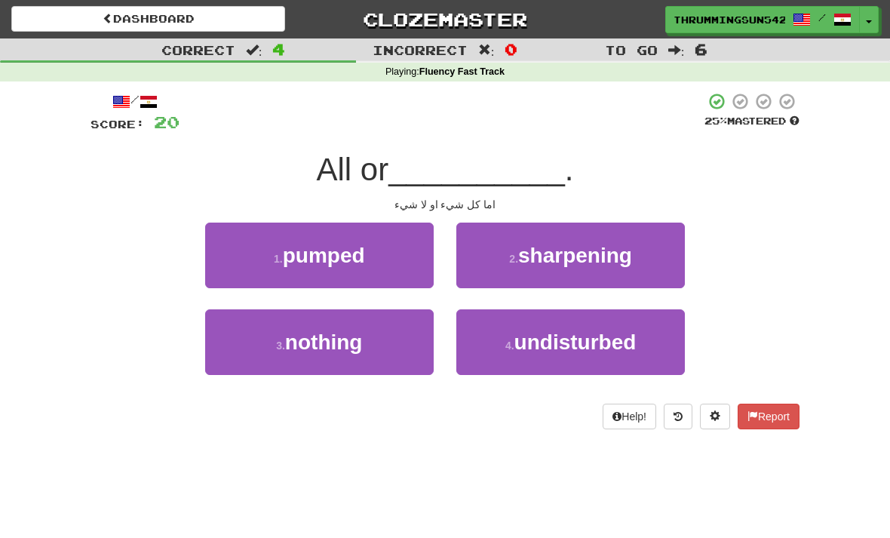
click at [345, 353] on button "3 . nothing" at bounding box center [319, 342] width 229 height 66
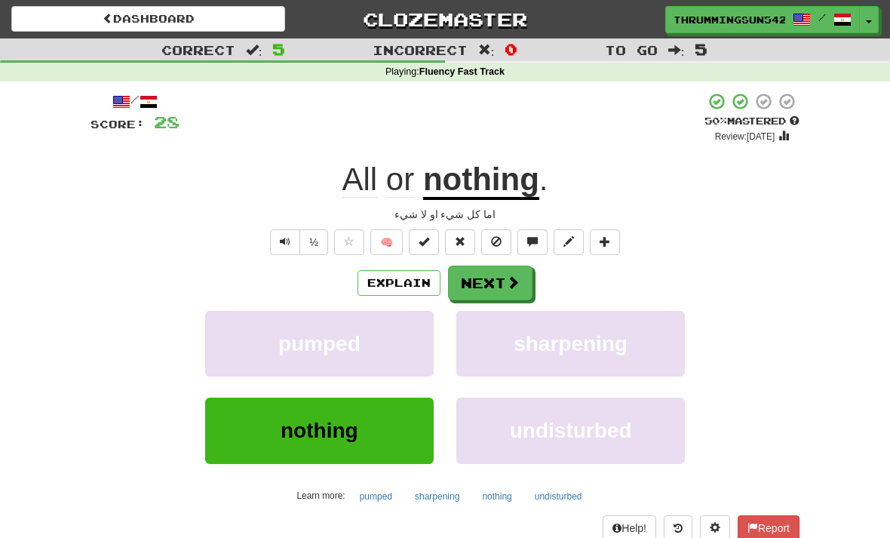
click at [495, 284] on button "Next" at bounding box center [490, 283] width 85 height 35
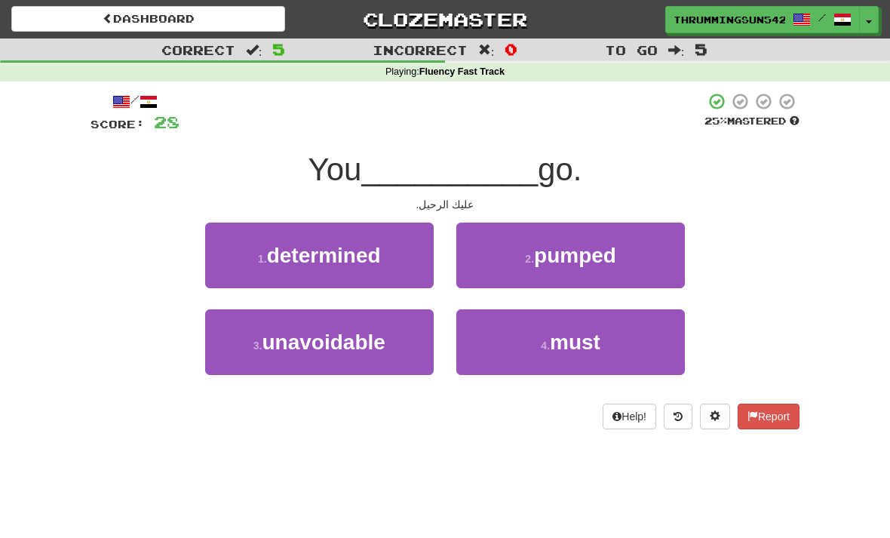
click at [593, 340] on span "must" at bounding box center [575, 342] width 51 height 23
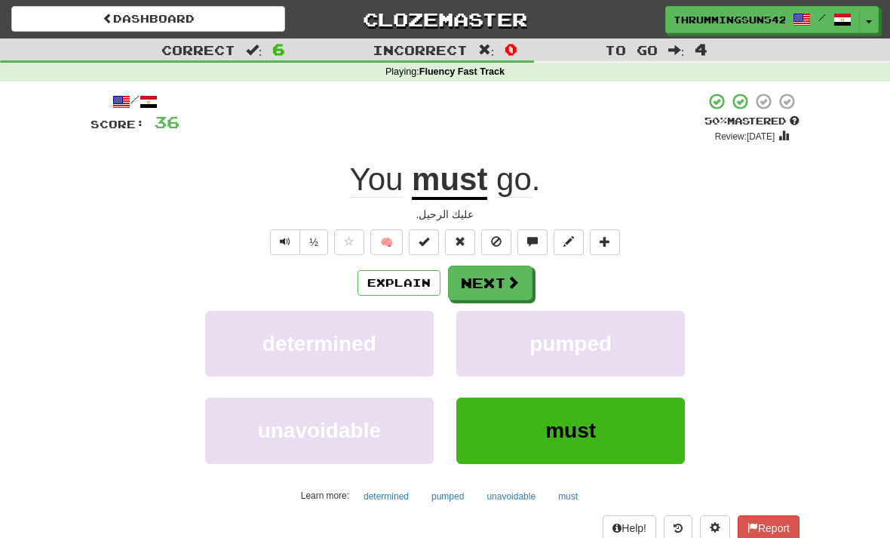
click at [478, 297] on button "Next" at bounding box center [490, 283] width 85 height 35
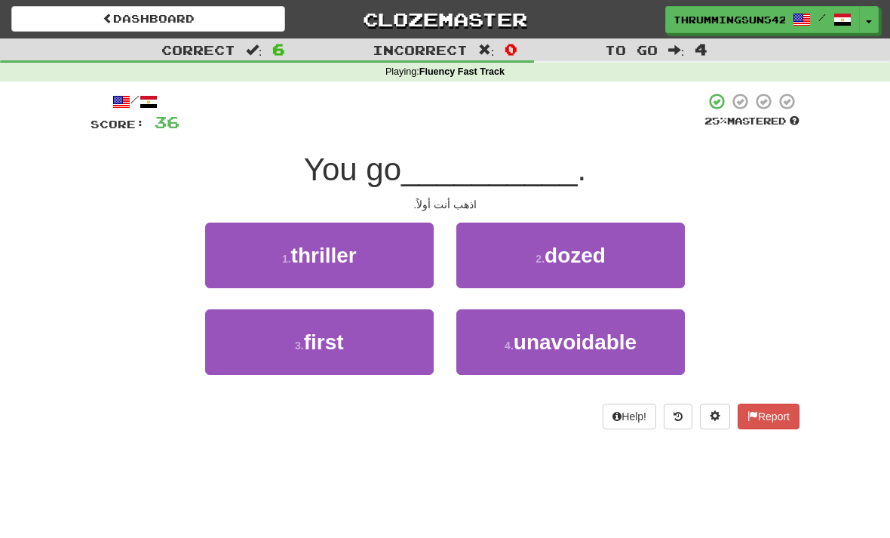
click at [340, 331] on span "first" at bounding box center [324, 342] width 40 height 23
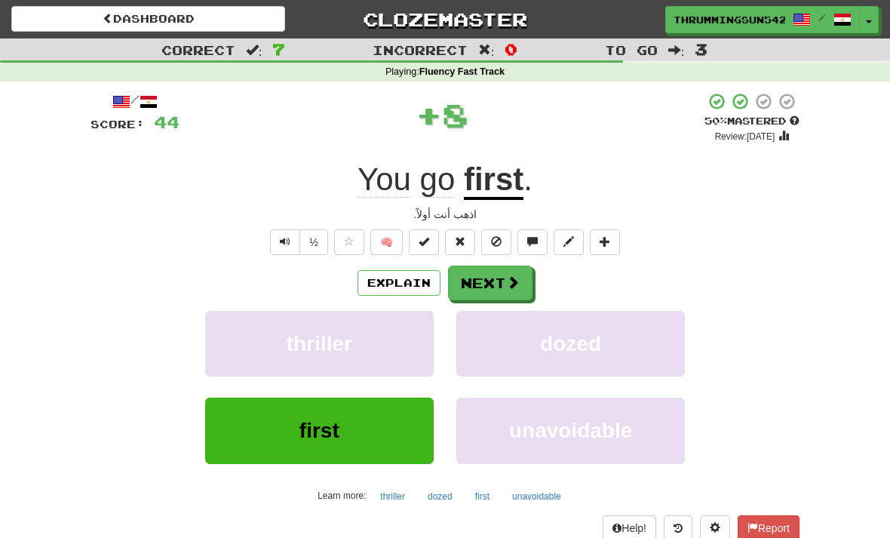
click at [506, 297] on button "Next" at bounding box center [490, 283] width 85 height 35
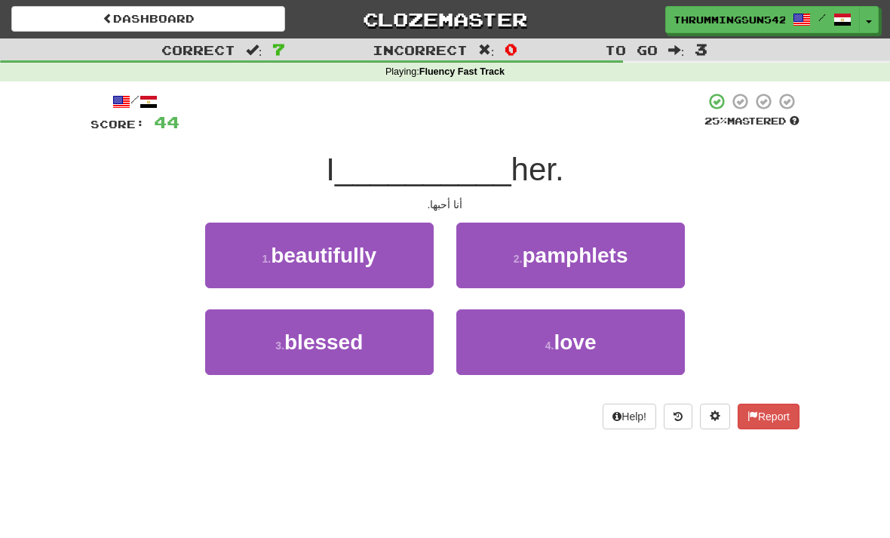
click at [566, 331] on span "love" at bounding box center [575, 342] width 42 height 23
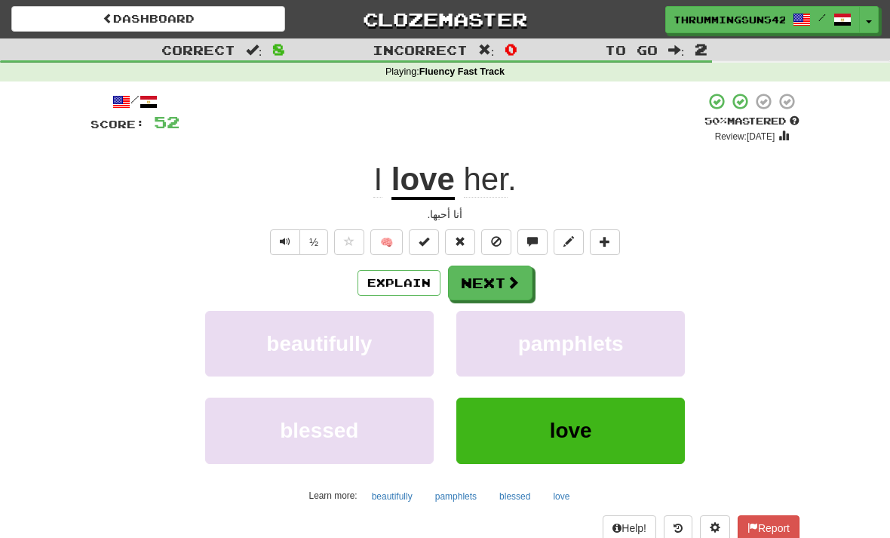
click at [484, 281] on button "Next" at bounding box center [490, 283] width 85 height 35
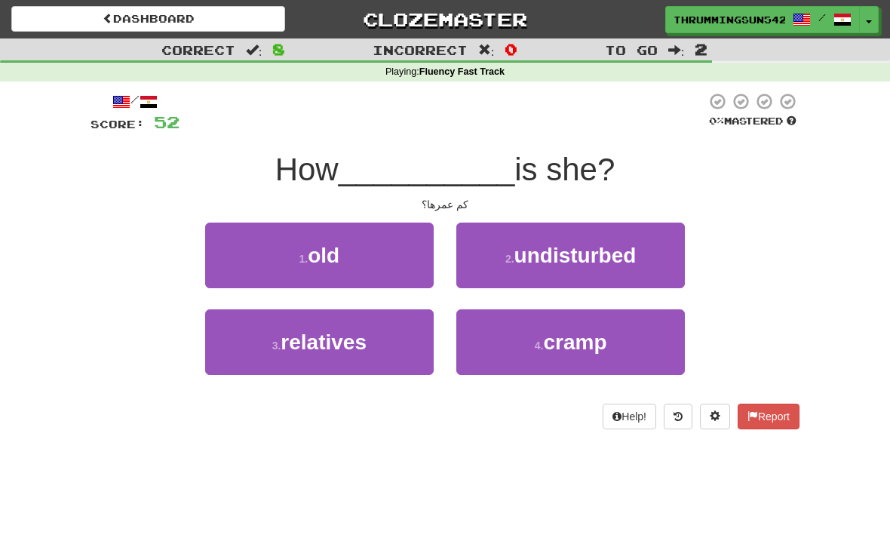
click at [347, 260] on button "1 . old" at bounding box center [319, 256] width 229 height 66
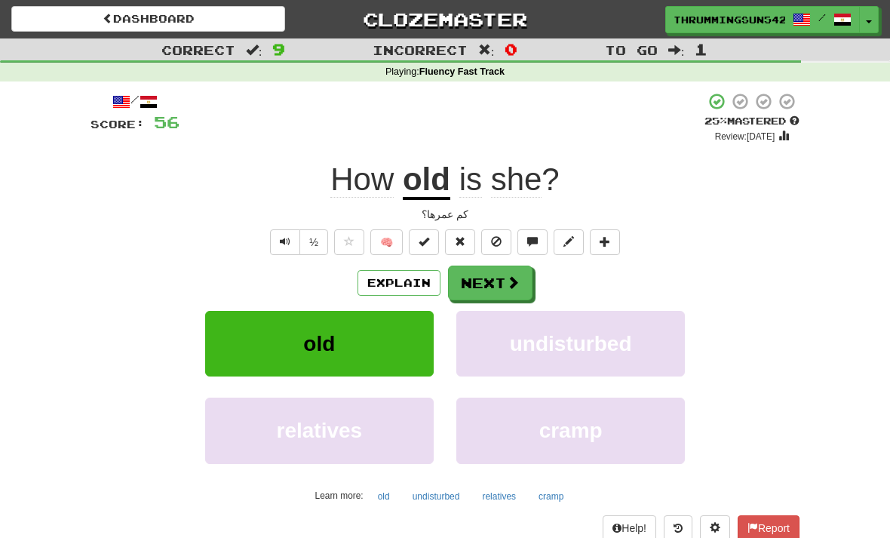
click at [503, 294] on button "Next" at bounding box center [490, 283] width 85 height 35
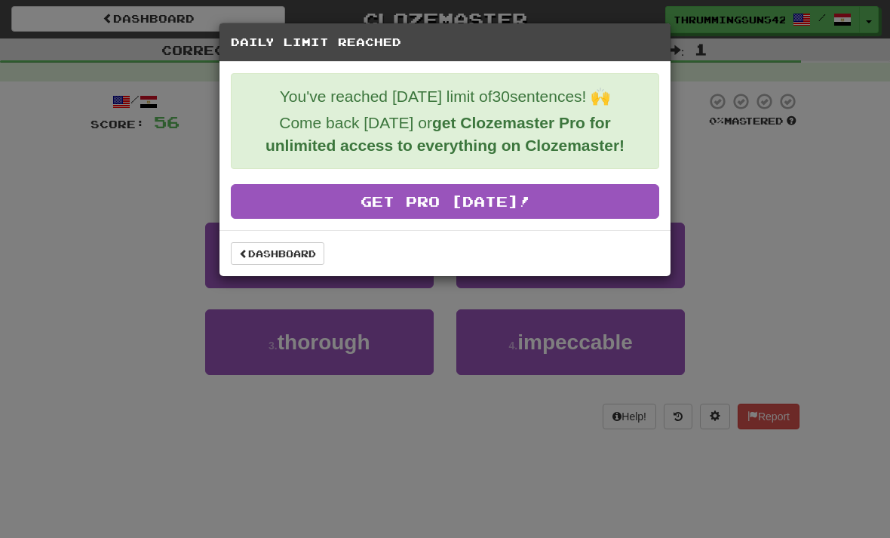
click at [303, 254] on link "Dashboard" at bounding box center [278, 253] width 94 height 23
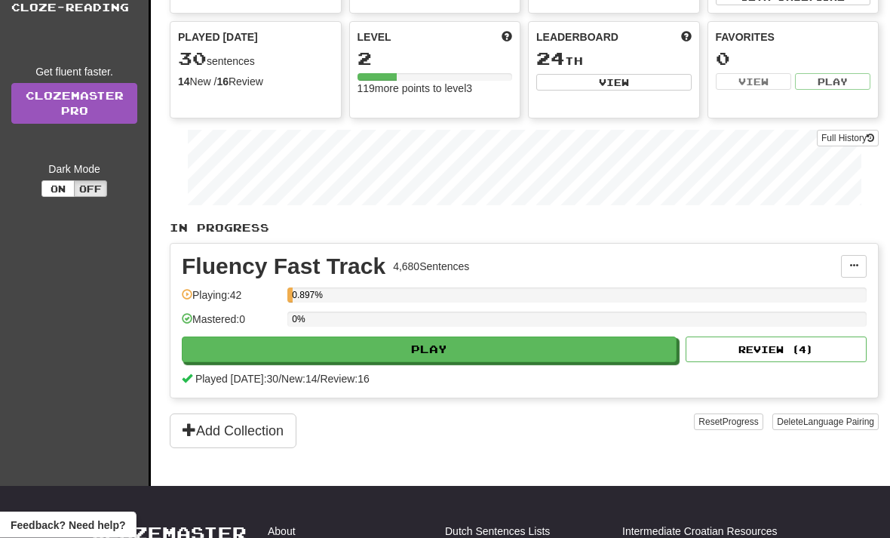
scroll to position [161, 0]
click at [515, 346] on button "Play" at bounding box center [429, 350] width 495 height 26
select select "**"
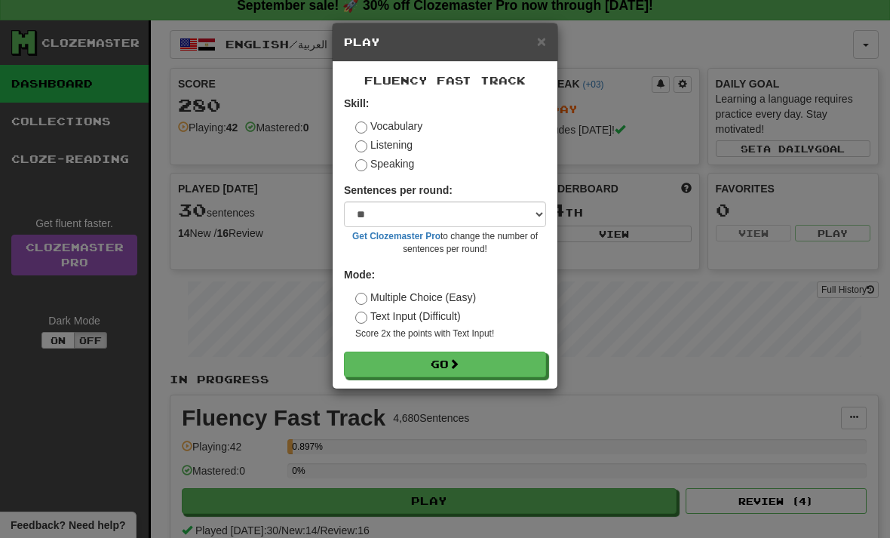
scroll to position [0, 0]
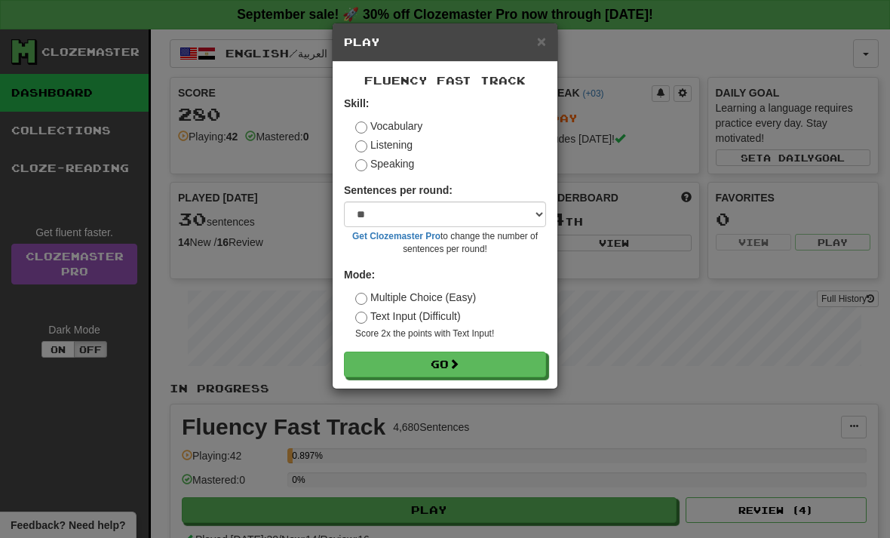
click at [465, 365] on button "Go" at bounding box center [445, 365] width 202 height 26
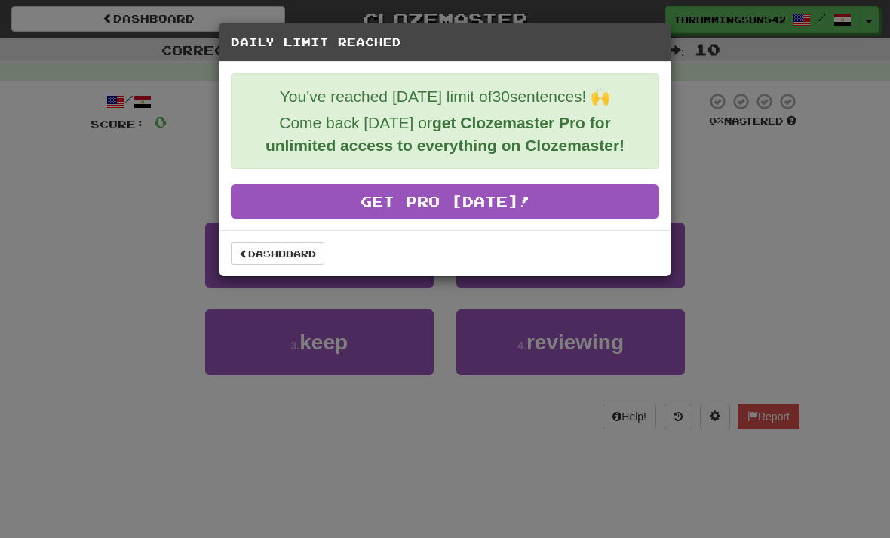
click at [151, 317] on div "Daily Limit Reached You've reached [DATE] limit of 30 sentences! 🙌 Come back [D…" at bounding box center [445, 269] width 890 height 538
click at [441, 218] on link "Get Pro [DATE]!" at bounding box center [445, 201] width 429 height 35
click at [272, 251] on link "Dashboard" at bounding box center [278, 253] width 94 height 23
